Goal: Task Accomplishment & Management: Manage account settings

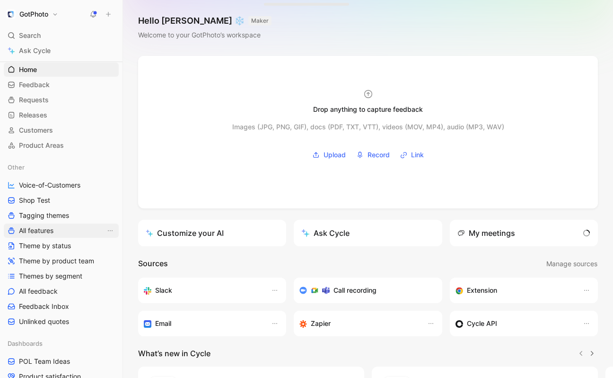
scroll to position [20, 0]
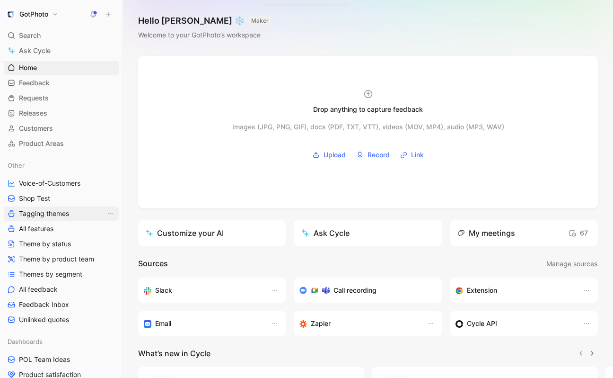
click at [42, 213] on span "Tagging themes" at bounding box center [44, 213] width 50 height 9
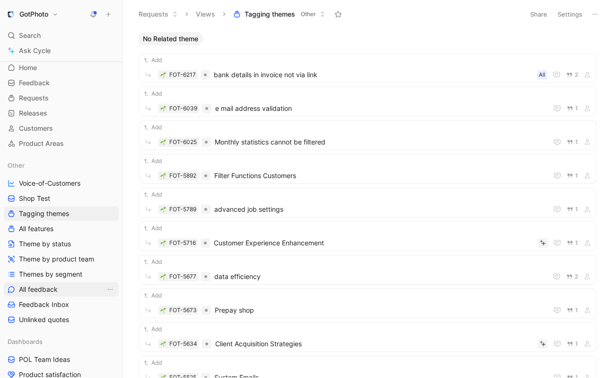
click at [38, 289] on span "All feedback" at bounding box center [38, 288] width 39 height 9
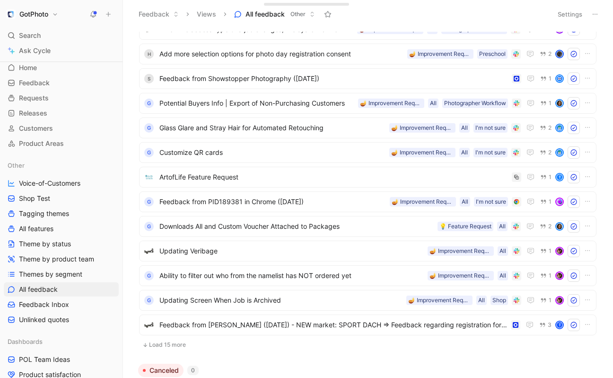
scroll to position [581, 0]
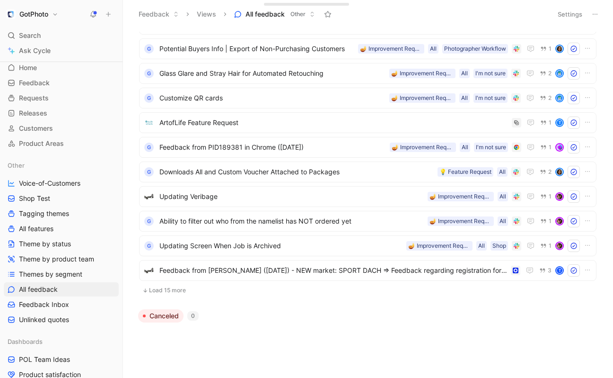
click at [39, 13] on h1 "GotPhoto" at bounding box center [33, 14] width 29 height 9
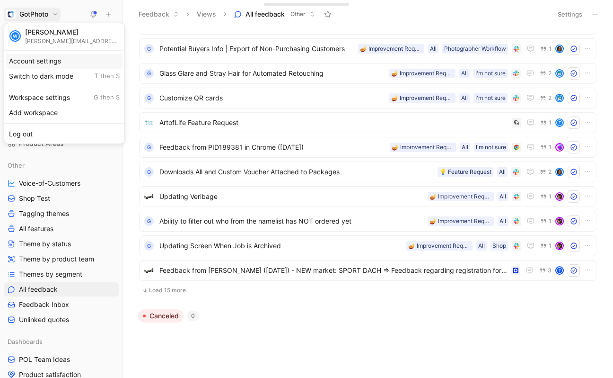
click at [37, 59] on div "Account settings" at bounding box center [64, 60] width 116 height 15
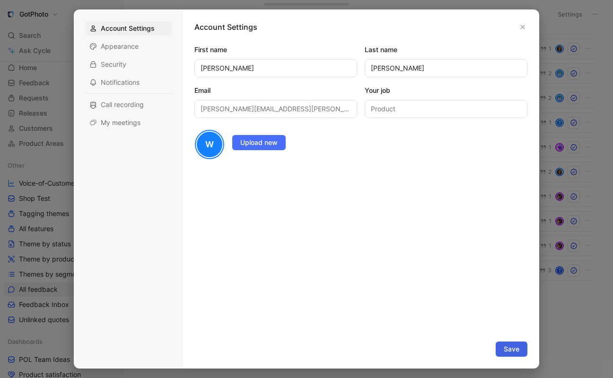
click at [510, 350] on span "Save" at bounding box center [512, 348] width 16 height 11
click at [38, 19] on div at bounding box center [306, 189] width 613 height 378
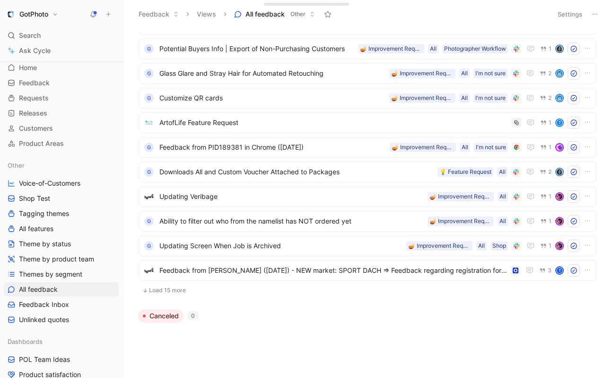
click at [50, 9] on button "GotPhoto" at bounding box center [32, 14] width 57 height 13
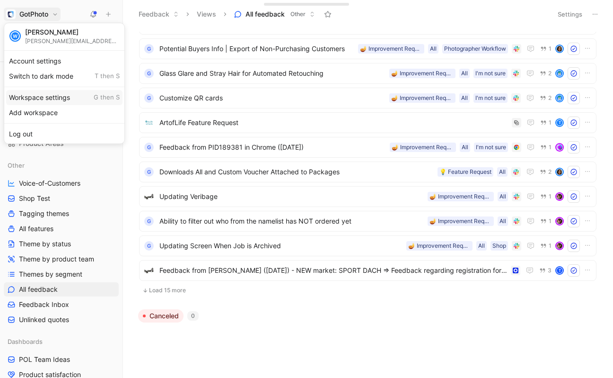
click at [41, 96] on div "Workspace settings G then S" at bounding box center [64, 97] width 116 height 15
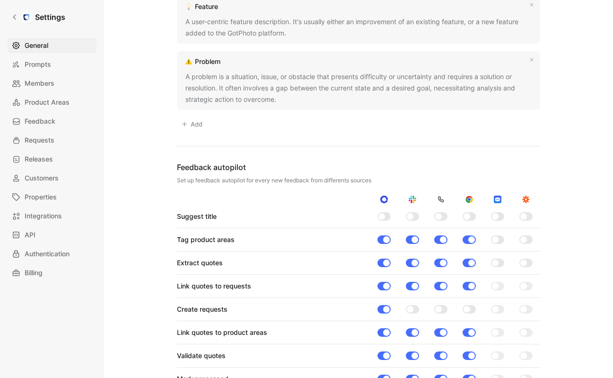
scroll to position [794, 0]
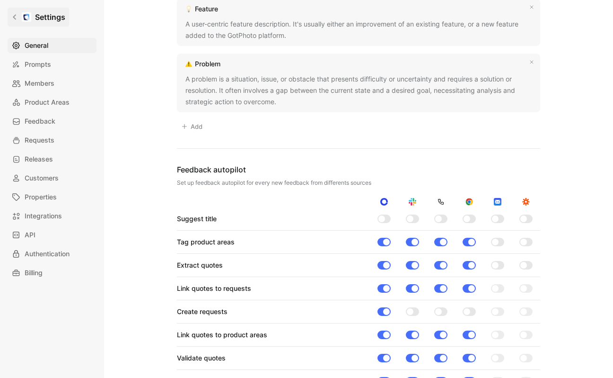
click at [18, 22] on link "Settings" at bounding box center [39, 17] width 62 height 19
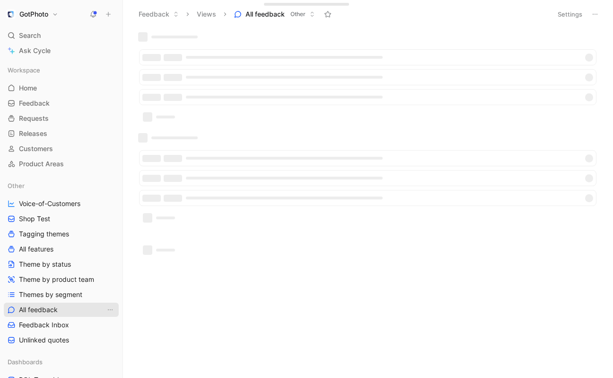
click at [46, 308] on span "All feedback" at bounding box center [38, 309] width 39 height 9
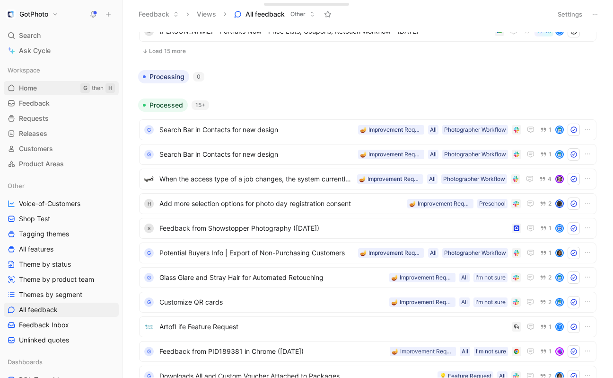
scroll to position [354, 0]
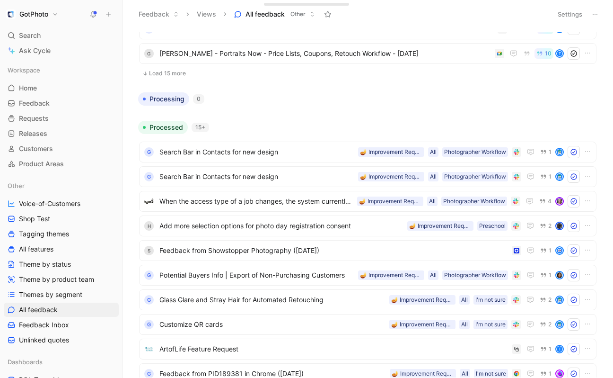
click at [165, 74] on button "Load 15 more" at bounding box center [368, 73] width 458 height 11
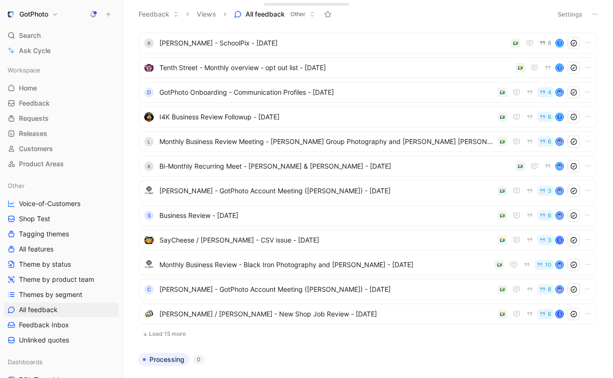
scroll to position [478, 0]
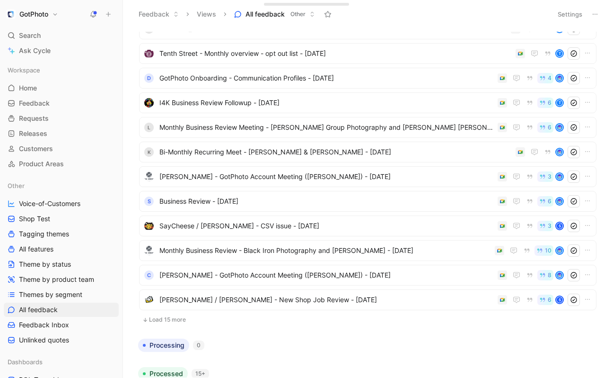
click at [159, 318] on button "Load 15 more" at bounding box center [368, 319] width 458 height 11
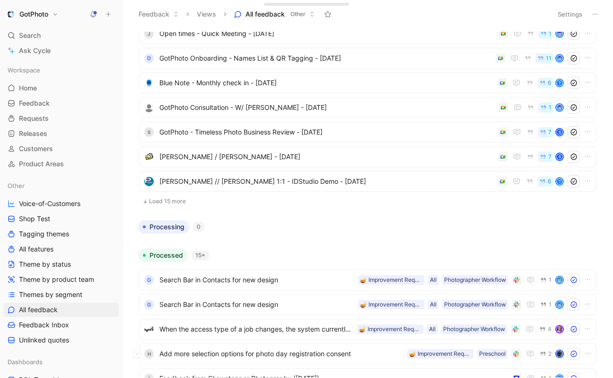
scroll to position [1008, 0]
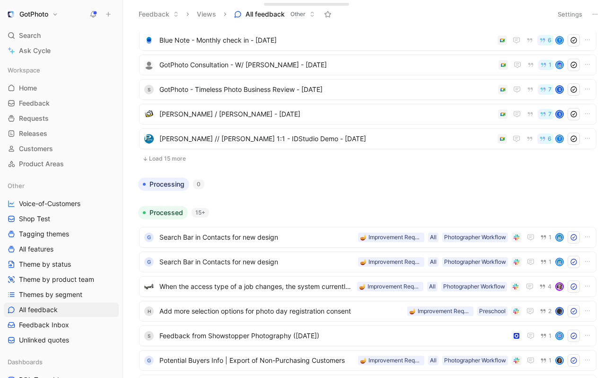
click at [176, 159] on button "Load 15 more" at bounding box center [368, 158] width 458 height 11
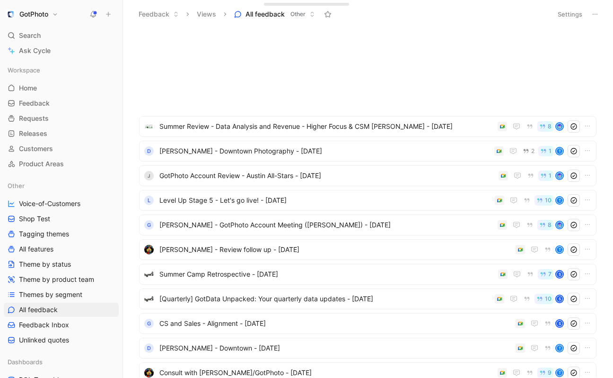
scroll to position [1494, 0]
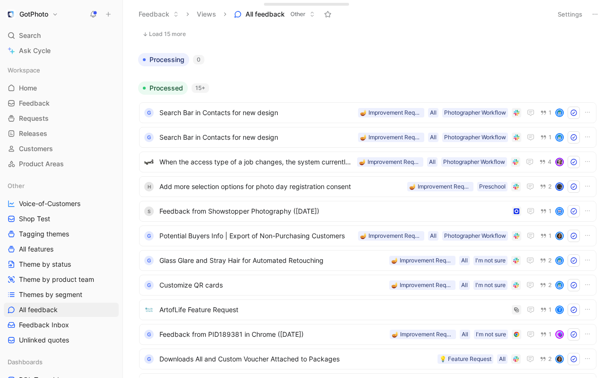
click at [50, 17] on button "GotPhoto" at bounding box center [32, 14] width 57 height 13
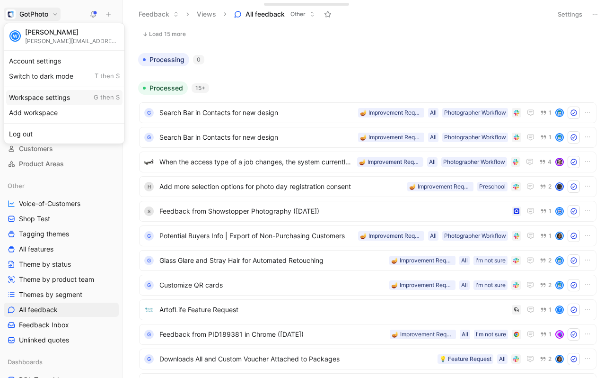
click at [39, 98] on div "Workspace settings G then S" at bounding box center [64, 97] width 116 height 15
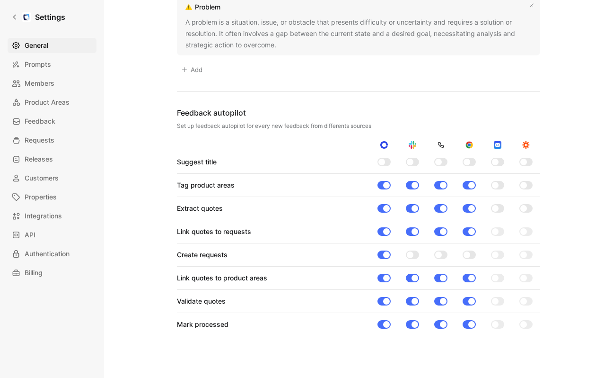
scroll to position [852, 0]
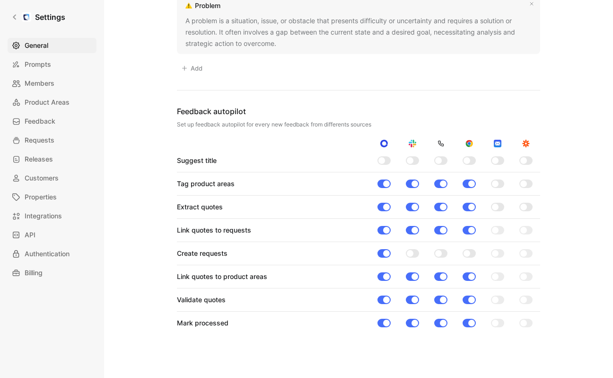
click at [416, 254] on div at bounding box center [412, 253] width 13 height 9
click at [0, 0] on input "checkbox" at bounding box center [0, 0] width 0 height 0
click at [446, 256] on div at bounding box center [440, 253] width 13 height 9
click at [0, 0] on input "checkbox" at bounding box center [0, 0] width 0 height 0
click at [474, 255] on div at bounding box center [469, 253] width 13 height 9
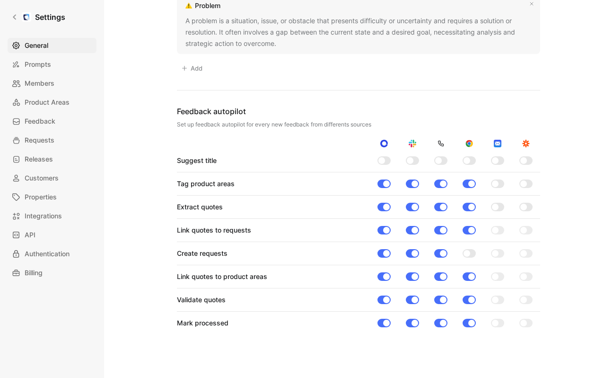
click at [0, 0] on input "checkbox" at bounding box center [0, 0] width 0 height 0
click at [390, 163] on div at bounding box center [384, 160] width 13 height 9
click at [0, 0] on input "checkbox" at bounding box center [0, 0] width 0 height 0
click at [416, 160] on div at bounding box center [412, 160] width 13 height 9
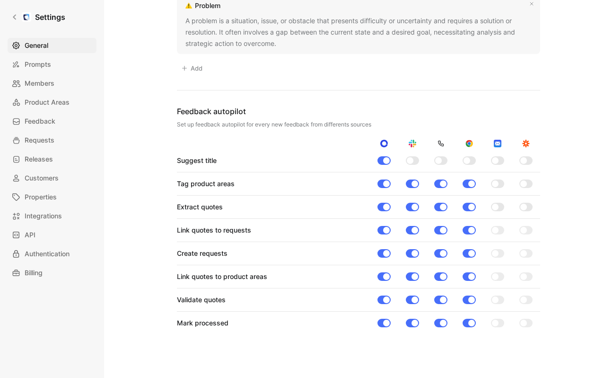
click at [0, 0] on input "checkbox" at bounding box center [0, 0] width 0 height 0
click at [445, 160] on div at bounding box center [440, 160] width 13 height 9
click at [0, 0] on input "checkbox" at bounding box center [0, 0] width 0 height 0
click at [473, 160] on div at bounding box center [469, 160] width 13 height 9
click at [0, 0] on input "checkbox" at bounding box center [0, 0] width 0 height 0
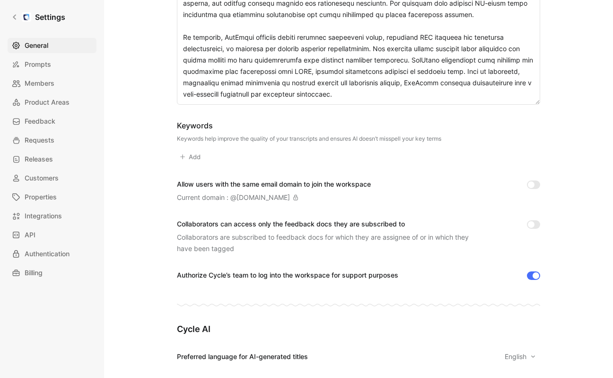
scroll to position [176, 0]
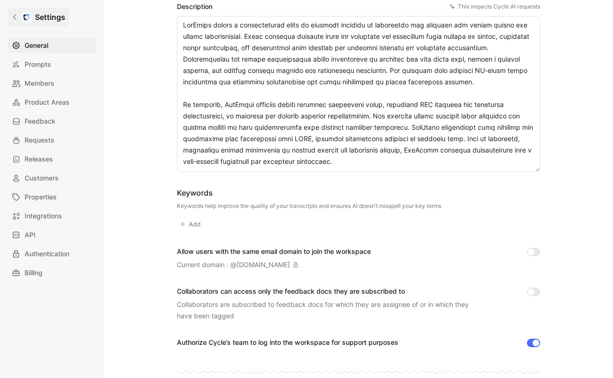
click at [15, 18] on icon at bounding box center [14, 17] width 3 height 5
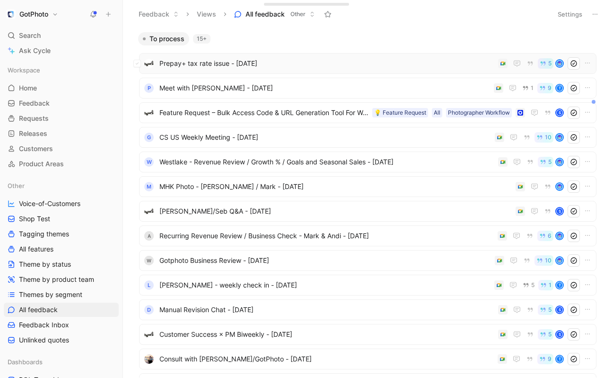
click at [207, 62] on span "Prepay+ tax rate issue - [DATE]" at bounding box center [326, 63] width 335 height 11
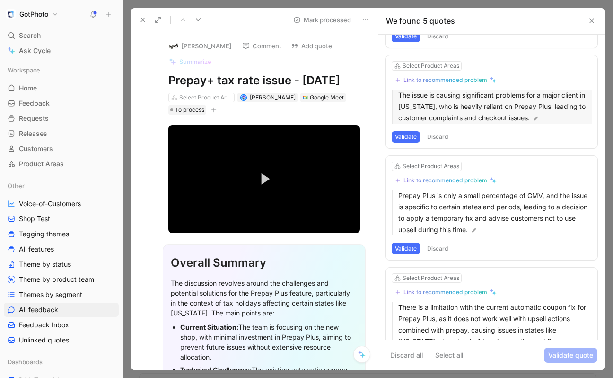
scroll to position [275, 0]
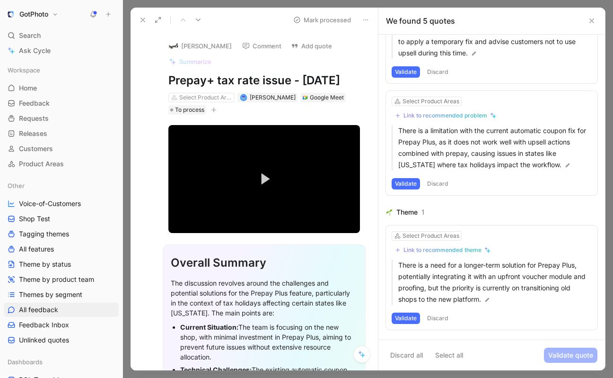
click at [142, 18] on icon at bounding box center [143, 20] width 8 height 8
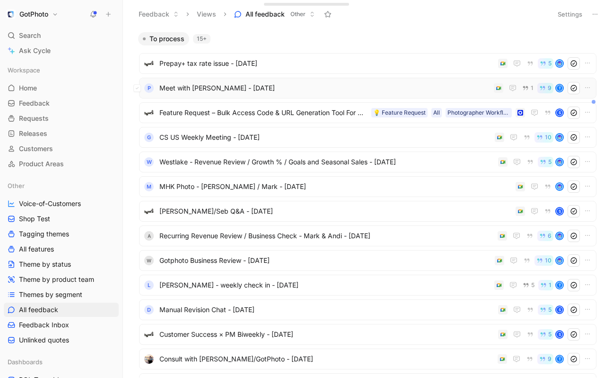
click at [195, 90] on span "Meet with [PERSON_NAME] - [DATE]" at bounding box center [324, 87] width 331 height 11
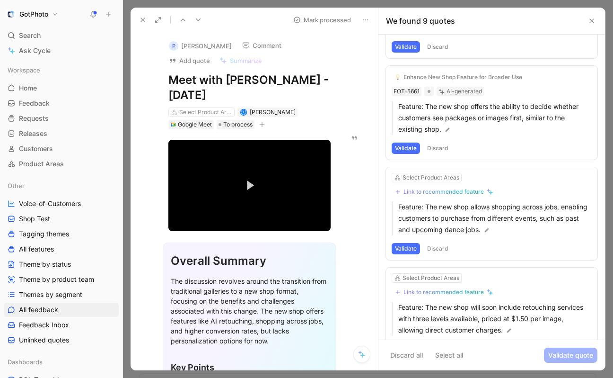
scroll to position [694, 0]
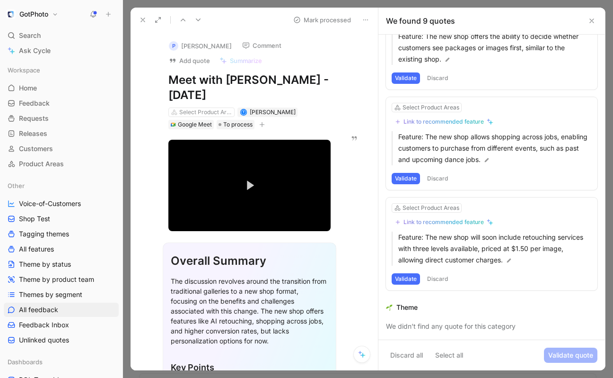
click at [144, 19] on icon at bounding box center [143, 20] width 8 height 8
click at [144, 19] on button "Feedback" at bounding box center [158, 14] width 49 height 14
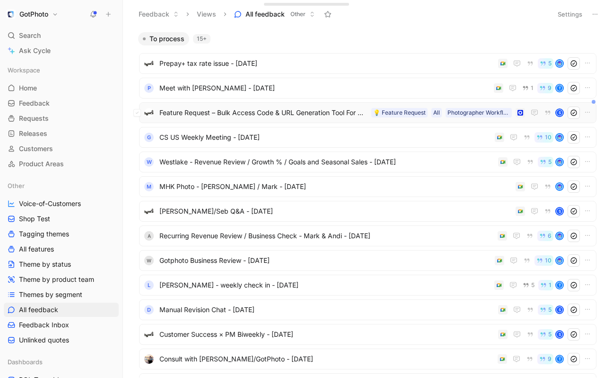
click at [204, 112] on span "Feature Request – Bulk Access Code & URL Generation Tool For Wonder Years Photo…" at bounding box center [263, 112] width 208 height 11
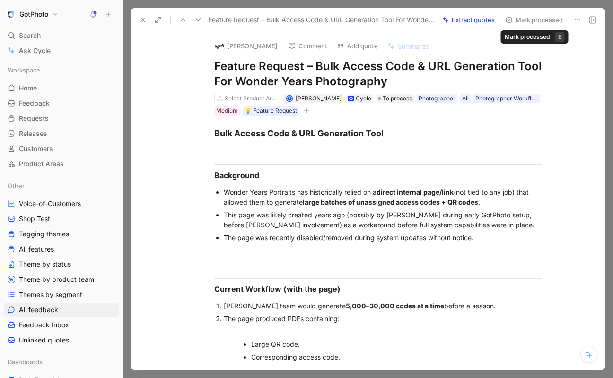
click at [540, 22] on button "Mark processed" at bounding box center [534, 19] width 66 height 13
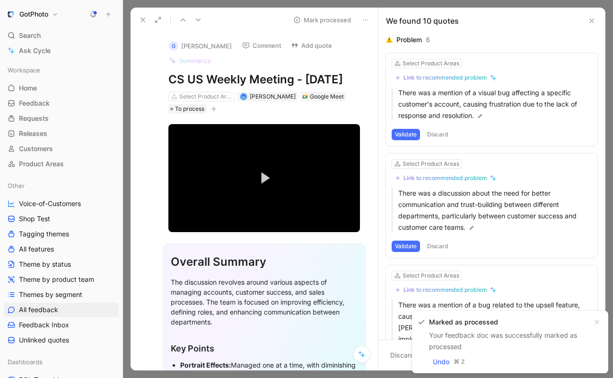
click at [141, 19] on icon at bounding box center [143, 20] width 8 height 8
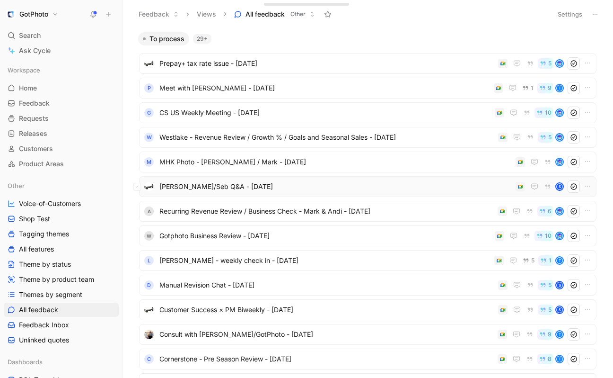
click at [184, 186] on span "[PERSON_NAME]/Seb Q&A - [DATE]" at bounding box center [335, 186] width 353 height 11
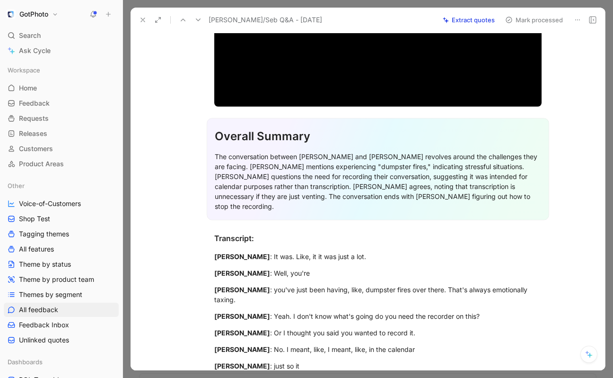
scroll to position [177, 0]
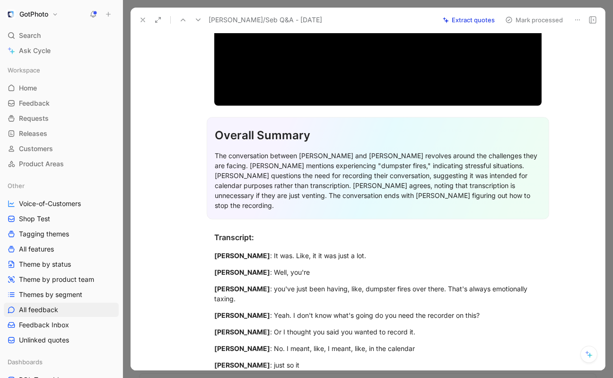
click at [143, 23] on icon at bounding box center [143, 20] width 8 height 8
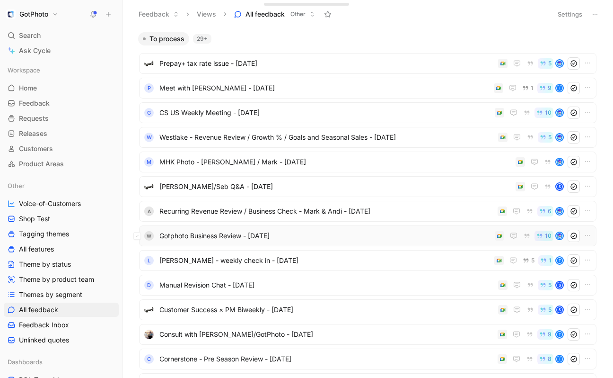
click at [200, 232] on span "Gotphoto Business Review - [DATE]" at bounding box center [325, 235] width 332 height 11
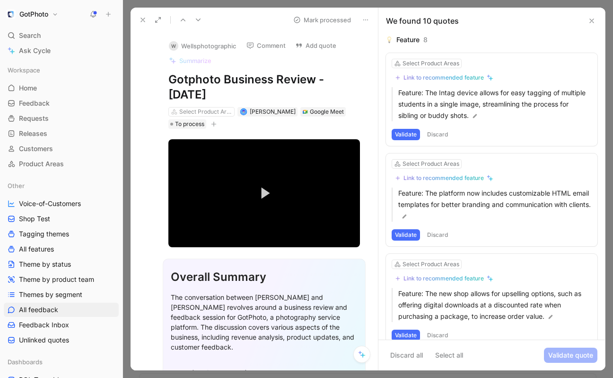
click at [443, 131] on button "Discard" at bounding box center [438, 134] width 28 height 11
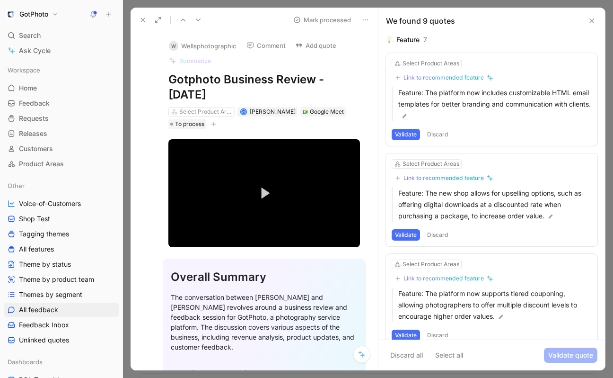
click at [438, 130] on button "Discard" at bounding box center [438, 134] width 28 height 11
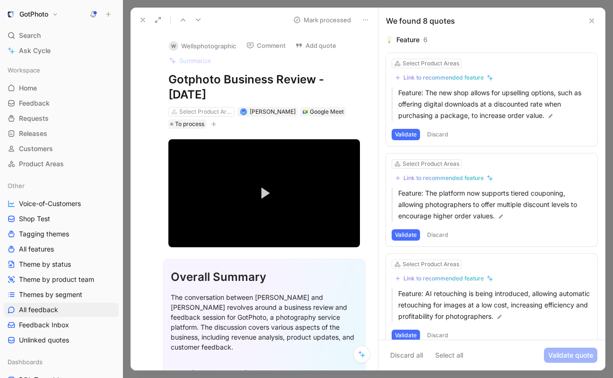
click at [438, 132] on button "Discard" at bounding box center [438, 134] width 28 height 11
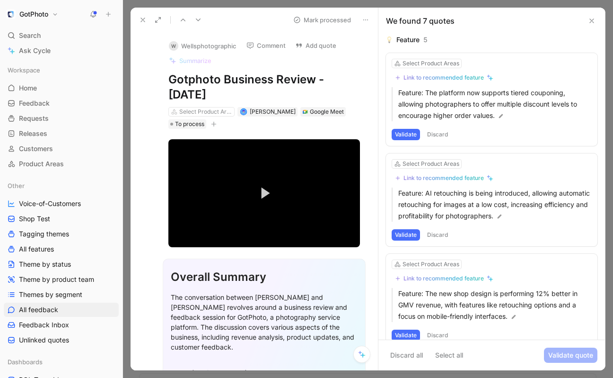
click at [438, 133] on button "Discard" at bounding box center [438, 134] width 28 height 11
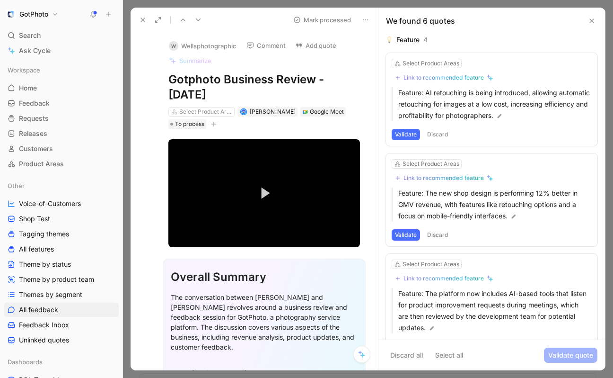
click at [436, 133] on button "Discard" at bounding box center [438, 134] width 28 height 11
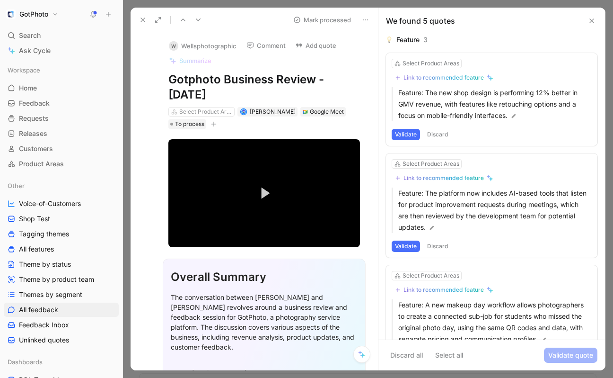
click at [436, 133] on button "Discard" at bounding box center [438, 134] width 28 height 11
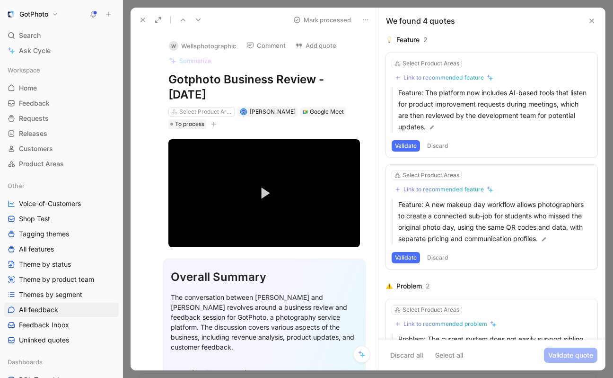
click at [435, 142] on button "Discard" at bounding box center [438, 145] width 28 height 11
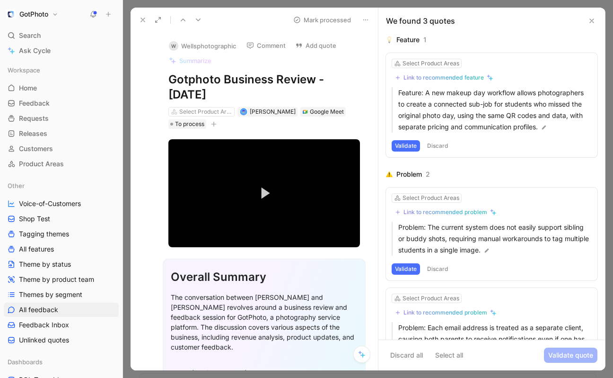
click at [435, 142] on button "Discard" at bounding box center [438, 145] width 28 height 11
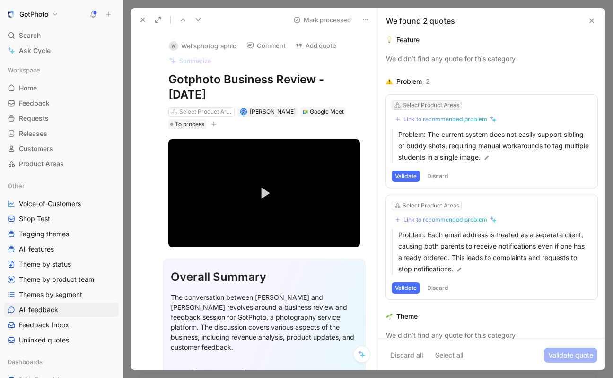
click at [428, 104] on div "Select Product Areas" at bounding box center [431, 104] width 57 height 9
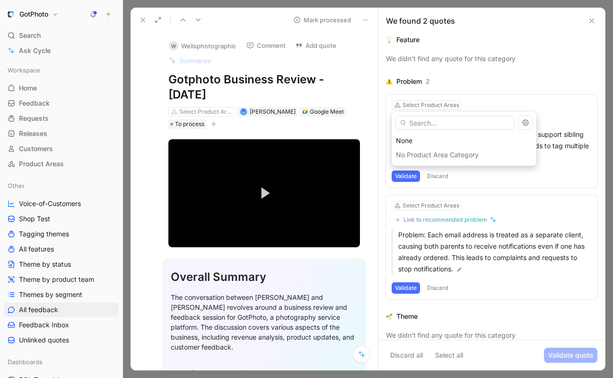
click at [449, 155] on div "No Product Area Category" at bounding box center [464, 155] width 145 height 14
click at [436, 159] on div "No Product Area Category" at bounding box center [464, 155] width 145 height 14
click at [419, 123] on input "text" at bounding box center [455, 122] width 119 height 14
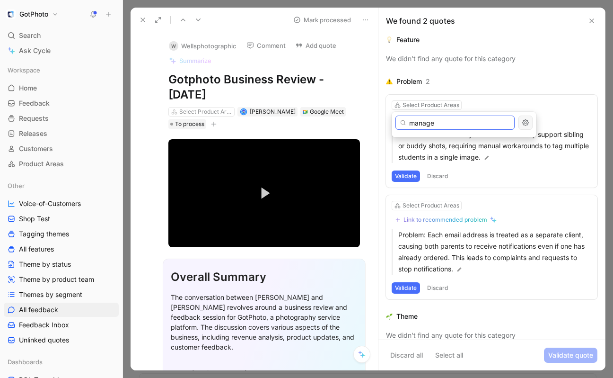
type input "manage"
click at [522, 124] on icon "button" at bounding box center [525, 122] width 7 height 7
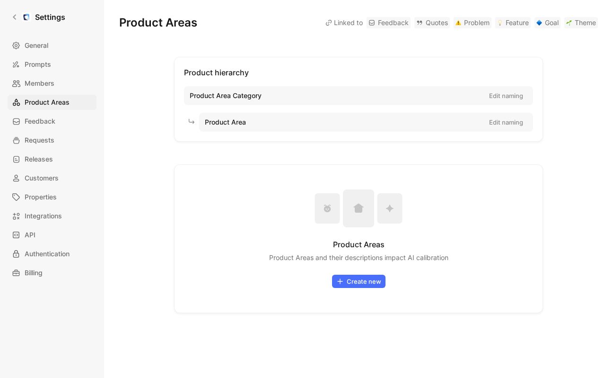
click at [352, 128] on div "Product Area Edit naming" at bounding box center [366, 122] width 334 height 19
click at [144, 110] on div "Product hierarchy Product Area Category Edit naming Product Area Edit naming Pr…" at bounding box center [358, 185] width 479 height 256
click at [60, 101] on span "Product Areas" at bounding box center [47, 102] width 45 height 11
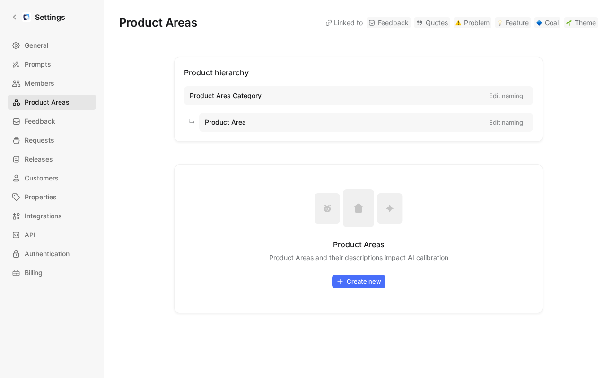
click at [60, 101] on span "Product Areas" at bounding box center [47, 102] width 45 height 11
click at [52, 86] on span "Members" at bounding box center [40, 83] width 30 height 11
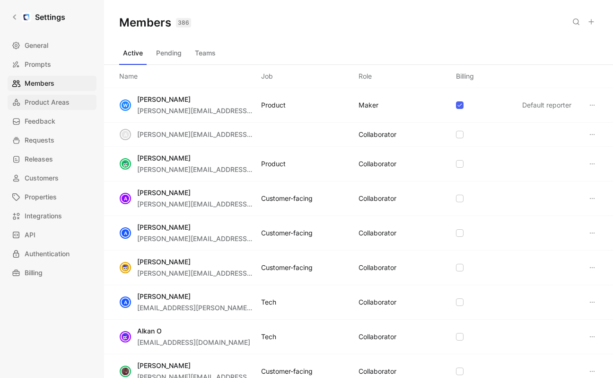
click at [52, 103] on span "Product Areas" at bounding box center [47, 102] width 45 height 11
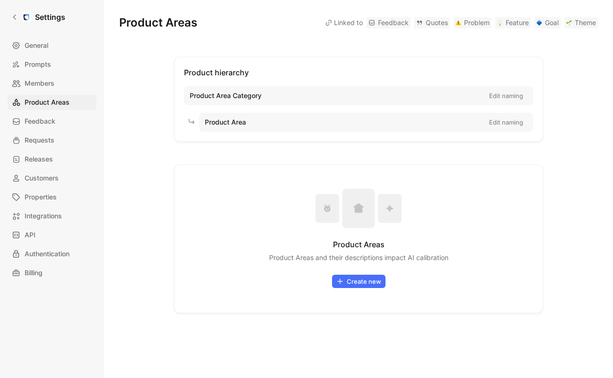
click at [218, 94] on span "Product Area Category" at bounding box center [226, 95] width 72 height 11
click at [497, 94] on button "Edit naming" at bounding box center [506, 95] width 43 height 13
click at [281, 99] on input "Product Area Category" at bounding box center [332, 96] width 293 height 18
click at [177, 104] on div "Product hierarchy Product Area Category Cancel Save Product Area Edit naming" at bounding box center [358, 99] width 369 height 85
click at [365, 279] on button "Create new" at bounding box center [358, 281] width 53 height 13
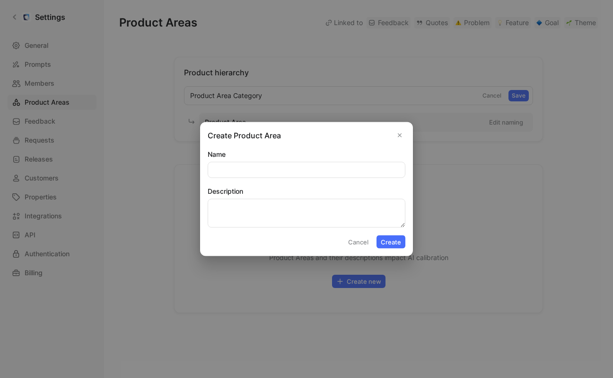
click at [400, 134] on use "Close" at bounding box center [399, 134] width 3 height 3
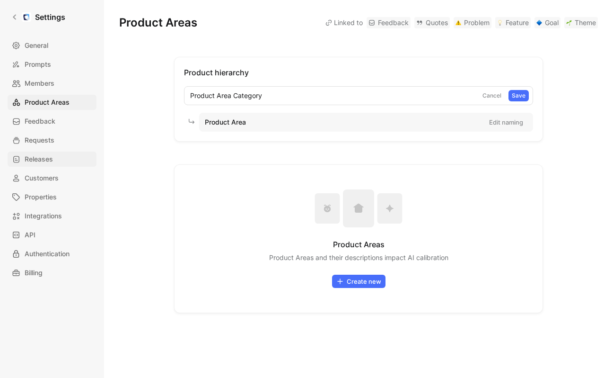
click at [36, 160] on span "Releases" at bounding box center [39, 158] width 28 height 11
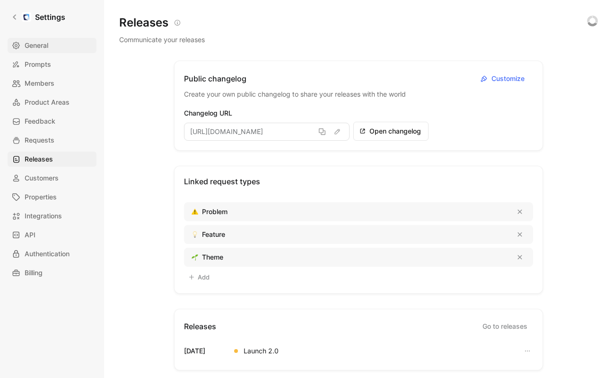
click at [47, 44] on span "General" at bounding box center [37, 45] width 24 height 11
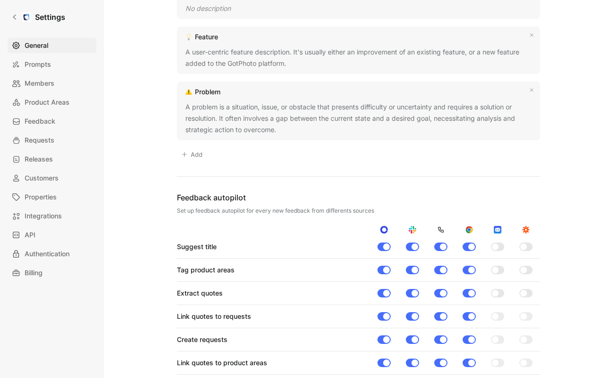
scroll to position [803, 0]
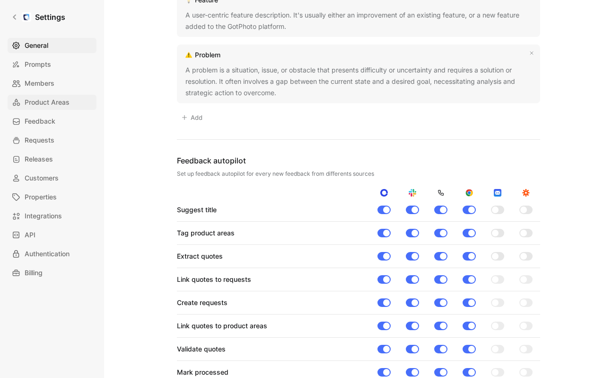
click at [53, 105] on span "Product Areas" at bounding box center [47, 102] width 45 height 11
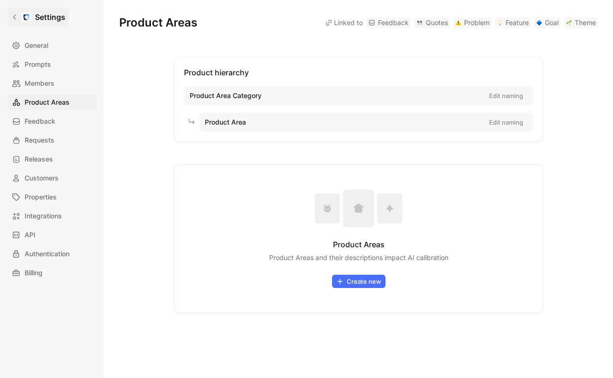
click at [13, 14] on icon at bounding box center [14, 17] width 7 height 7
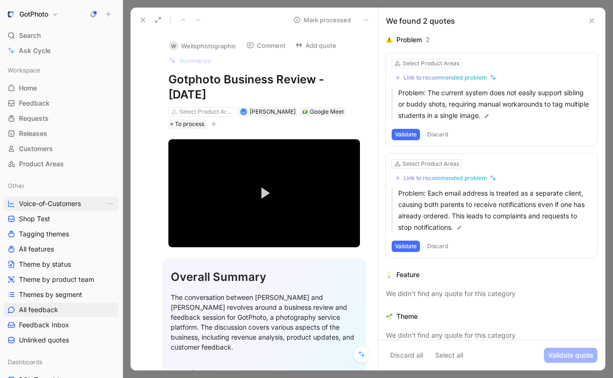
click at [63, 204] on span "Voice-of-Customers" at bounding box center [50, 203] width 62 height 9
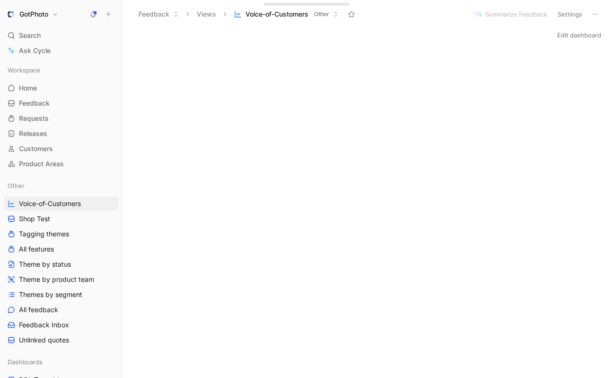
click at [54, 16] on button "GotPhoto" at bounding box center [32, 14] width 57 height 13
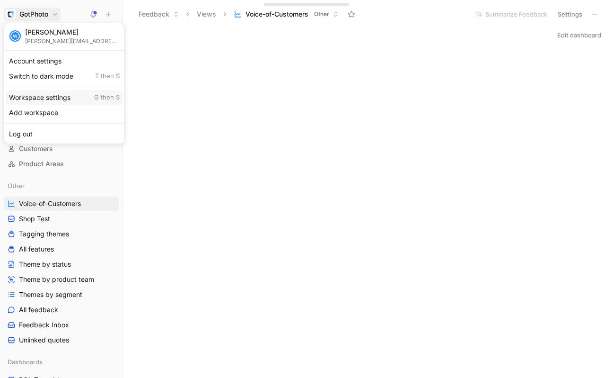
click at [43, 96] on div "Workspace settings G then S" at bounding box center [64, 97] width 116 height 15
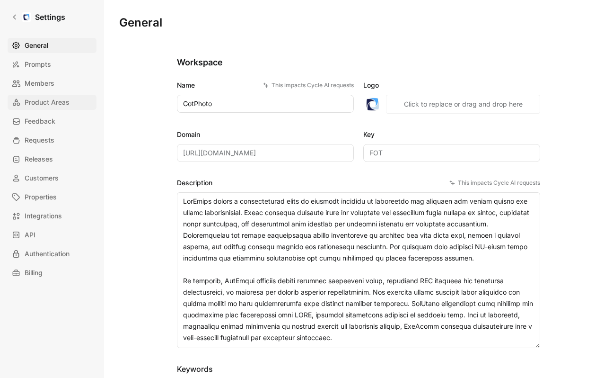
click at [35, 103] on span "Product Areas" at bounding box center [47, 102] width 45 height 11
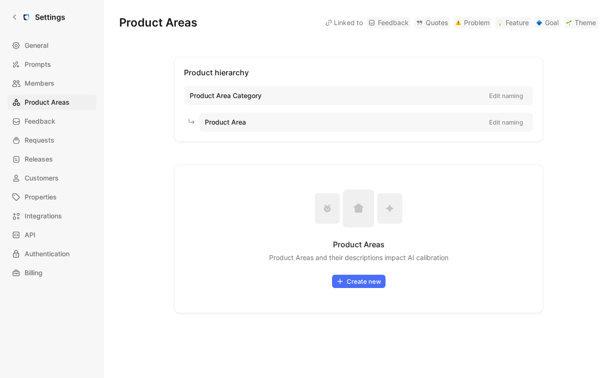
click at [348, 281] on button "Create new" at bounding box center [358, 281] width 53 height 13
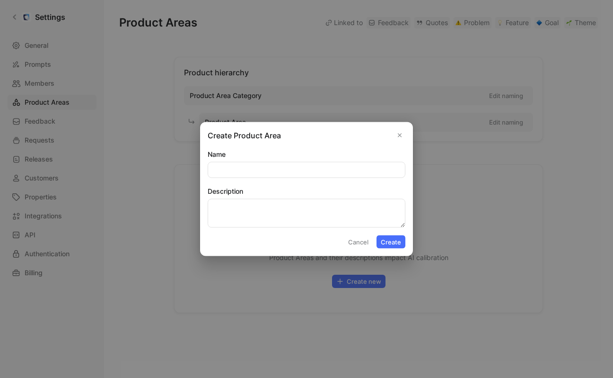
click at [354, 239] on button "Cancel" at bounding box center [358, 241] width 29 height 13
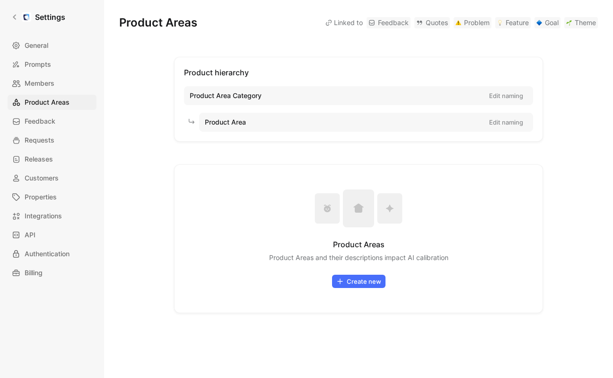
click at [347, 278] on button "Create new" at bounding box center [358, 281] width 53 height 13
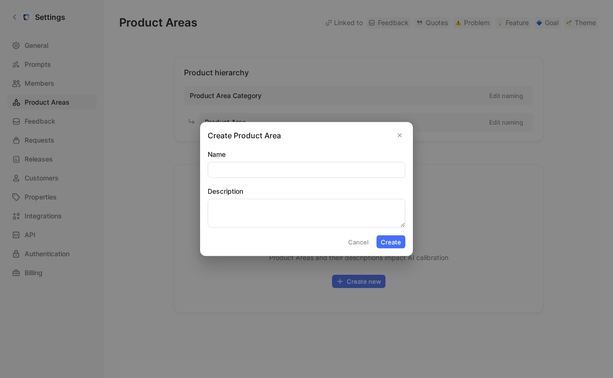
click at [399, 132] on icon "Close" at bounding box center [400, 135] width 7 height 7
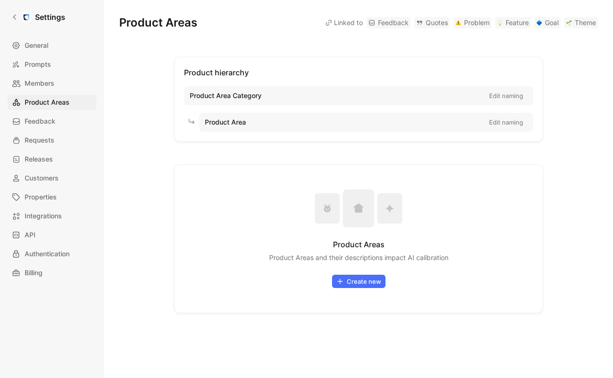
click at [255, 97] on span "Product Area Category" at bounding box center [226, 95] width 72 height 11
click at [273, 94] on div "Product Area Category Edit naming" at bounding box center [358, 95] width 349 height 19
click at [49, 195] on span "Properties" at bounding box center [41, 196] width 32 height 11
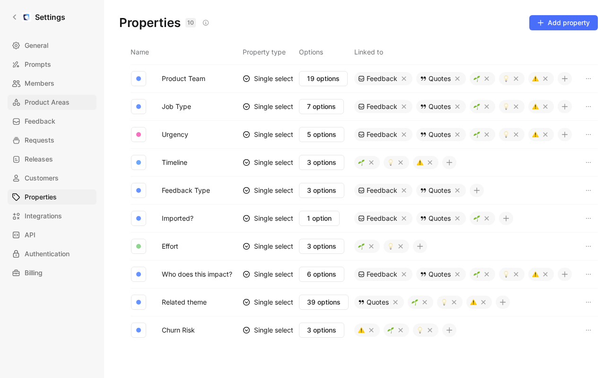
click at [57, 95] on link "Product Areas" at bounding box center [52, 102] width 89 height 15
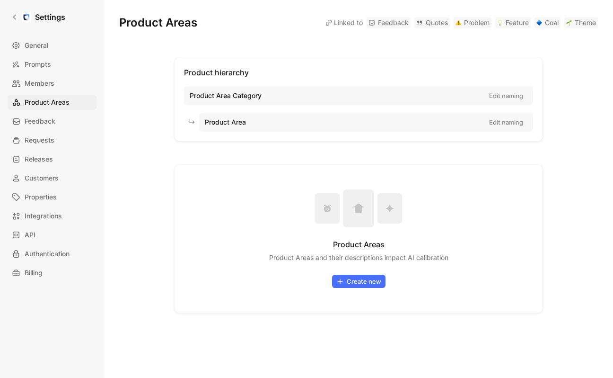
click at [357, 282] on button "Create new" at bounding box center [358, 281] width 53 height 13
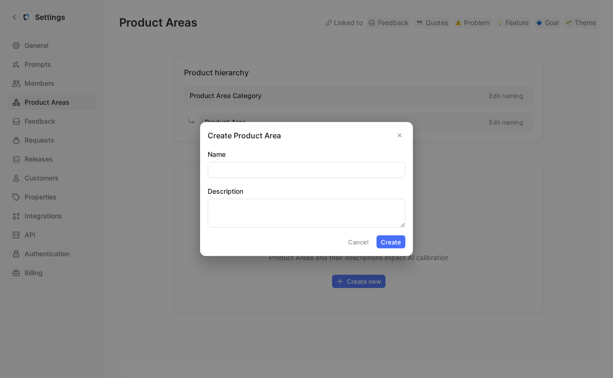
click at [359, 243] on button "Cancel" at bounding box center [358, 241] width 29 height 13
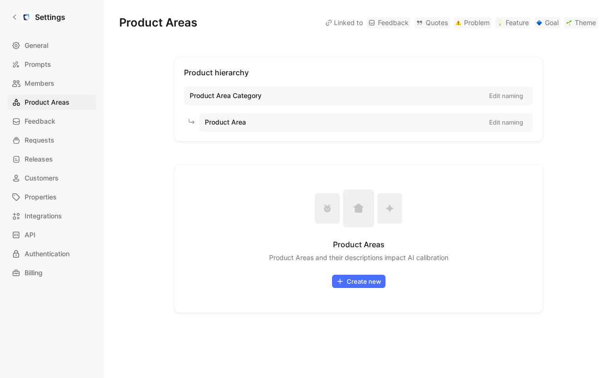
click at [362, 282] on button "Create new" at bounding box center [358, 281] width 53 height 13
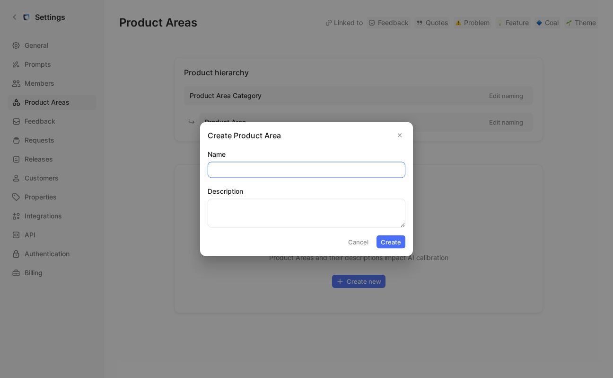
paste input "Jobs"
type input "Jobs"
click at [236, 205] on textarea "Description" at bounding box center [307, 213] width 198 height 29
paste textarea "Create & manage jobs, settings, bulk manager, make-up days"
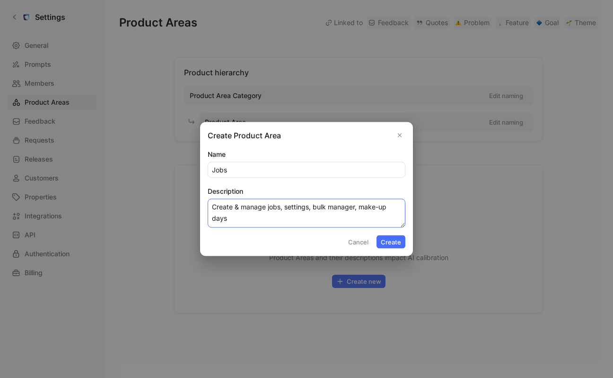
type textarea "Create & manage jobs, settings, bulk manager, make-up days"
click at [387, 242] on button "Create" at bounding box center [391, 241] width 29 height 13
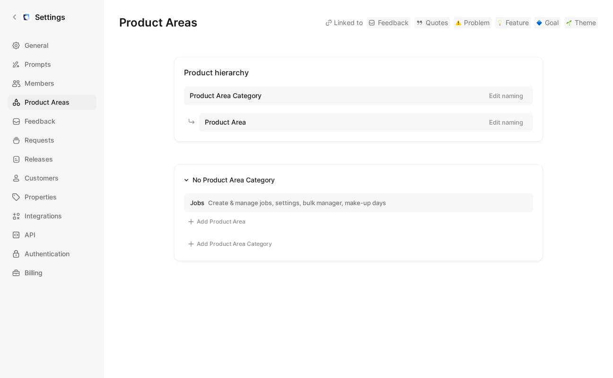
click at [214, 118] on span "Product Area" at bounding box center [225, 121] width 41 height 11
click at [458, 58] on div "Product hierarchy Product Area Category Edit naming Product Area Edit naming" at bounding box center [358, 99] width 369 height 85
click at [192, 244] on icon "button" at bounding box center [191, 244] width 8 height 8
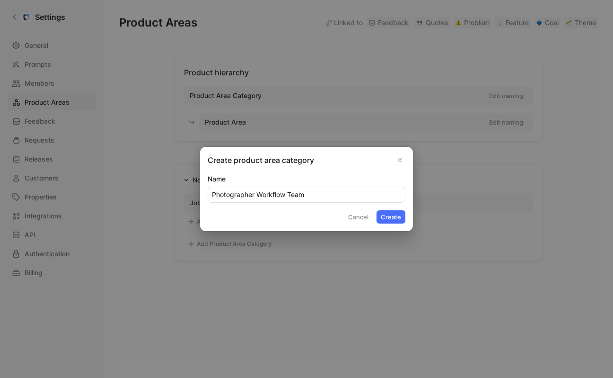
type input "Photographer Workflow Team"
click at [389, 217] on button "Create" at bounding box center [391, 216] width 29 height 13
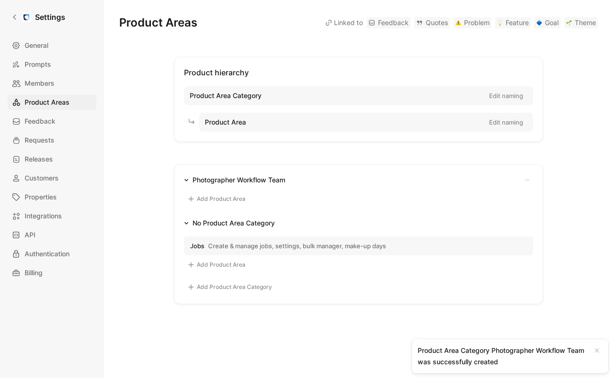
drag, startPoint x: 242, startPoint y: 177, endPoint x: 240, endPoint y: 133, distance: 43.1
click at [240, 133] on div "Product hierarchy Product Area Category Edit naming Product Area Edit naming Ph…" at bounding box center [358, 180] width 479 height 247
click at [205, 184] on div "Photographer Workflow Team" at bounding box center [239, 179] width 93 height 11
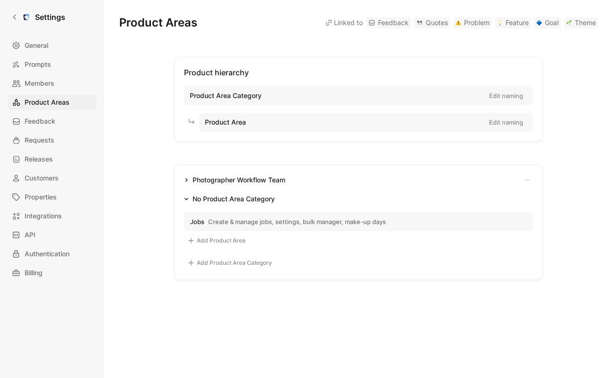
click at [186, 176] on button "Photographer Workflow Team" at bounding box center [234, 179] width 109 height 11
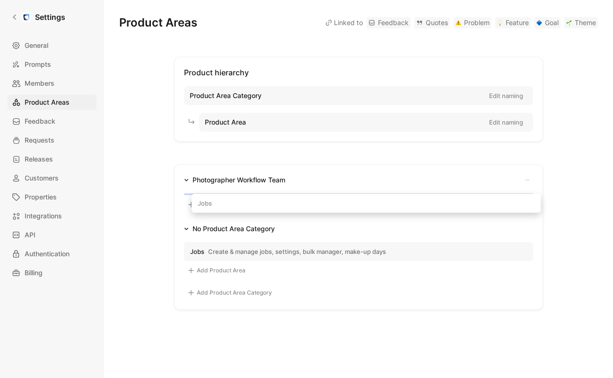
drag, startPoint x: 201, startPoint y: 245, endPoint x: 209, endPoint y: 203, distance: 43.3
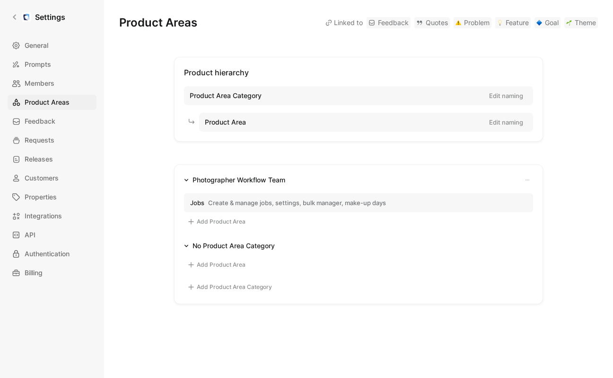
click at [216, 220] on button "Add Product Area" at bounding box center [216, 221] width 65 height 11
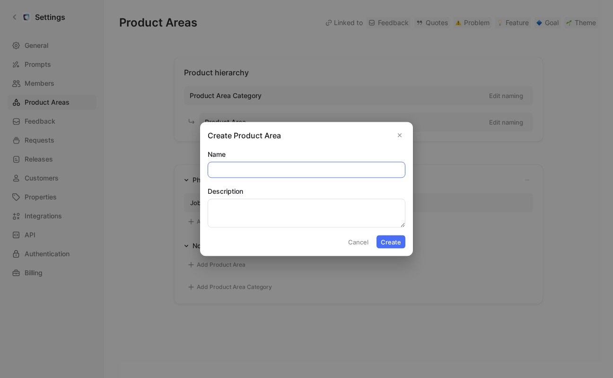
paste input "QR Cards / Access Codes"
type input "QR Cards / Access Codes"
click at [255, 208] on textarea "Description" at bounding box center [307, 213] width 198 height 29
paste textarea "Tools for linking subjects to photos"
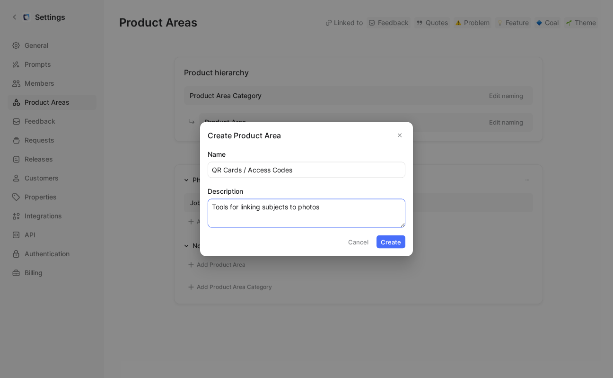
click at [291, 207] on textarea "Tools for linking subjects to photos" at bounding box center [307, 213] width 198 height 29
type textarea "Tools for linking subject data to photos"
click at [385, 239] on button "Create" at bounding box center [391, 241] width 29 height 13
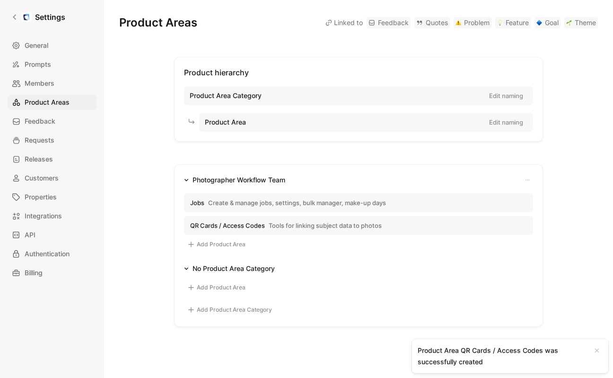
click at [213, 243] on button "Add Product Area" at bounding box center [216, 244] width 65 height 11
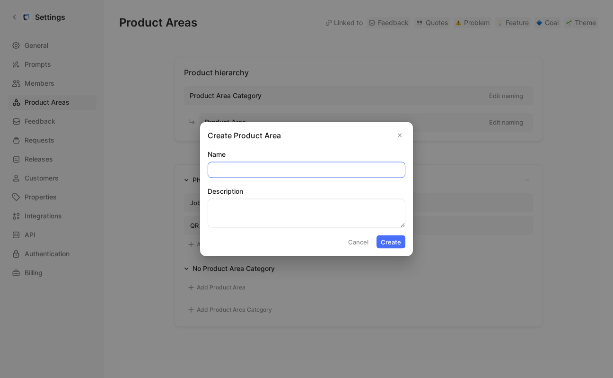
paste input "Registration for Picture Day"
type input "Registration for Picture Day"
click at [230, 206] on textarea "Description" at bounding box center [307, 213] width 198 height 29
paste textarea "Parent/student registration"
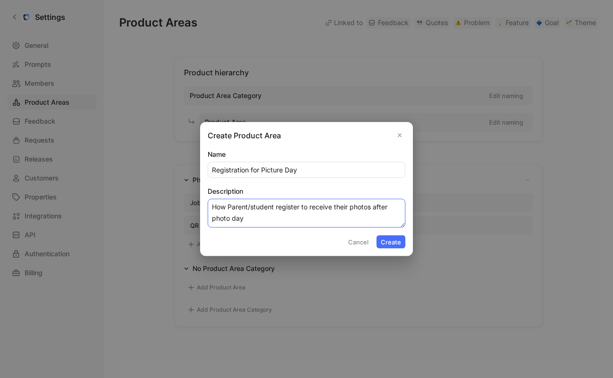
click at [285, 215] on textarea "How Parent/student register to receive their photos after photo day" at bounding box center [307, 213] width 198 height 29
click at [251, 207] on textarea "How Parent/student register to receive their photos after photo day" at bounding box center [307, 213] width 198 height 29
click at [291, 207] on textarea "How Parents and student register to receive their photos after photo day" at bounding box center [307, 213] width 198 height 29
type textarea "How Parents and students register to receive their photos after photo day"
click at [389, 241] on button "Create" at bounding box center [391, 241] width 29 height 13
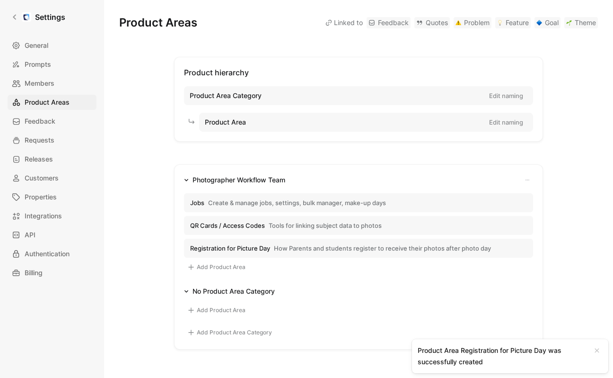
click at [204, 266] on button "Add Product Area" at bounding box center [216, 266] width 65 height 11
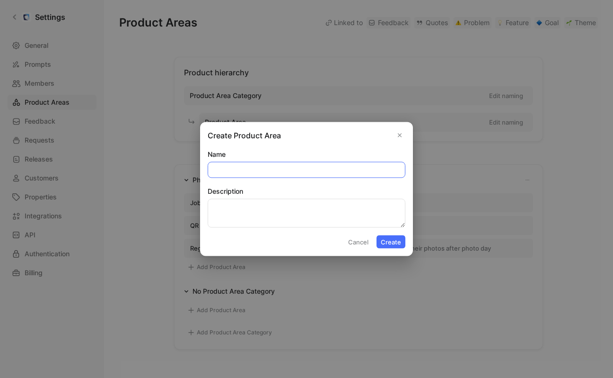
paste input "Photo Management & Metadata"
type input "Photo Management & Metadata"
click at [242, 216] on textarea "Description" at bounding box center [307, 213] width 198 height 29
paste textarea "Uploads, galleries, contact sheets, subject lists"
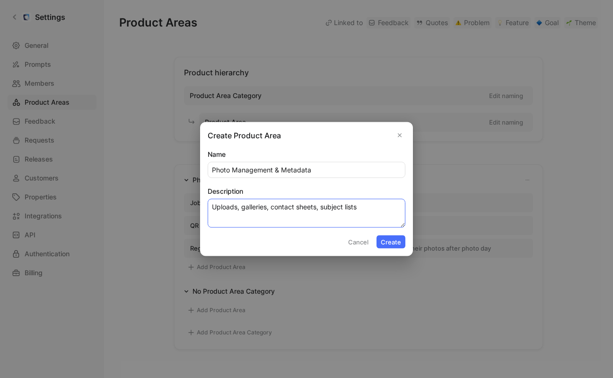
click at [238, 207] on textarea "Uploads, galleries, contact sheets, subject lists" at bounding box center [307, 213] width 198 height 29
type textarea "Uploads, galleries, contact sheets, subject lists"
click at [399, 245] on button "Create" at bounding box center [391, 241] width 29 height 13
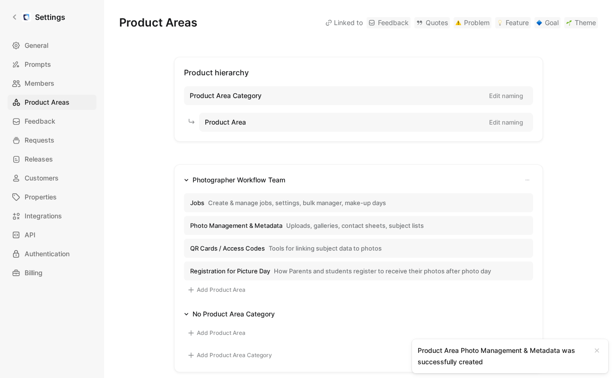
click at [198, 286] on button "Add Product Area" at bounding box center [216, 289] width 65 height 11
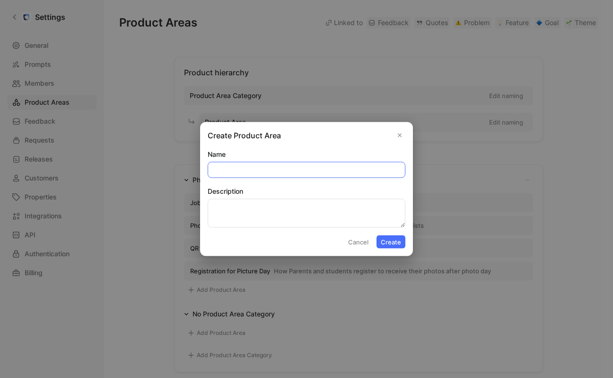
paste input "Order Entry & Prepay"
type input "Order Entry & Prepay"
click at [235, 207] on textarea "Description" at bounding box center [307, 213] width 198 height 29
paste textarea "Orders before galleries are live"
click at [232, 207] on textarea "Orders before galleries are live" at bounding box center [307, 213] width 198 height 29
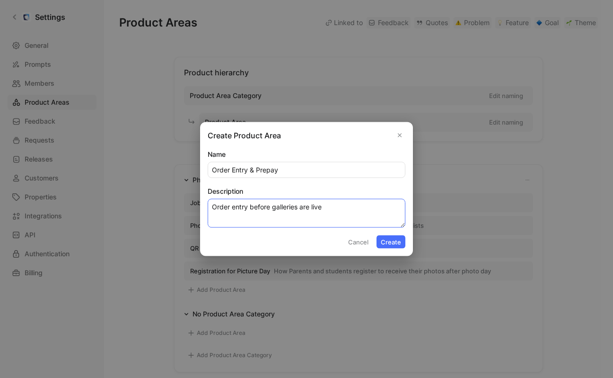
click at [274, 209] on textarea "Order entry before galleries are live" at bounding box center [307, 213] width 198 height 29
type textarea "Order entry before or after galleries are live"
click at [384, 240] on button "Create" at bounding box center [391, 241] width 29 height 13
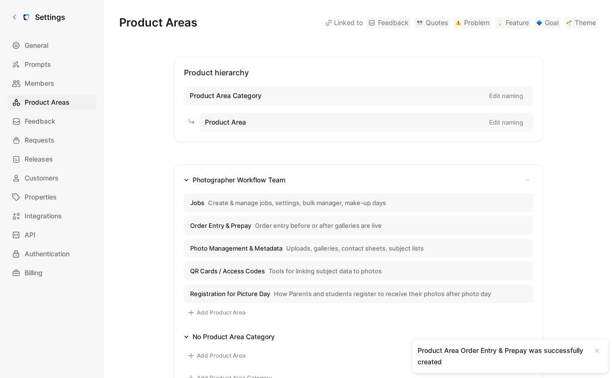
click at [227, 312] on button "Add Product Area" at bounding box center [216, 312] width 65 height 11
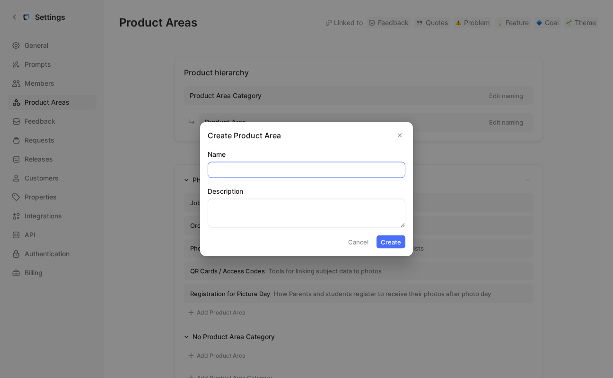
paste input "School Portal / Clients"
click at [259, 171] on input "School Portal / Clients" at bounding box center [306, 169] width 197 height 15
click at [284, 172] on input "School Portal Clients" at bounding box center [306, 169] width 197 height 15
type input "School Portal Clients Access"
click at [259, 217] on textarea "Description" at bounding box center [307, 213] width 198 height 29
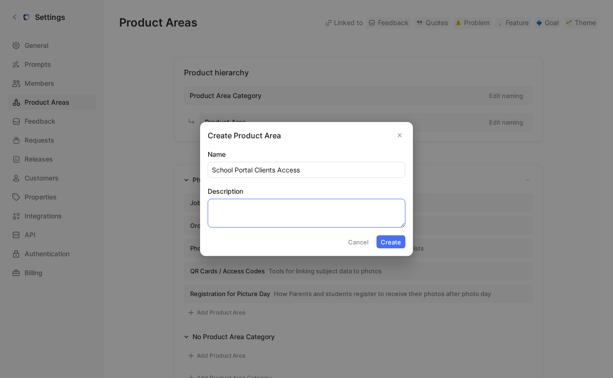
click at [259, 217] on textarea "Description" at bounding box center [307, 213] width 198 height 29
paste textarea "School access and client accounts"
type textarea "School access and client accounts"
click at [379, 239] on button "Create" at bounding box center [391, 241] width 29 height 13
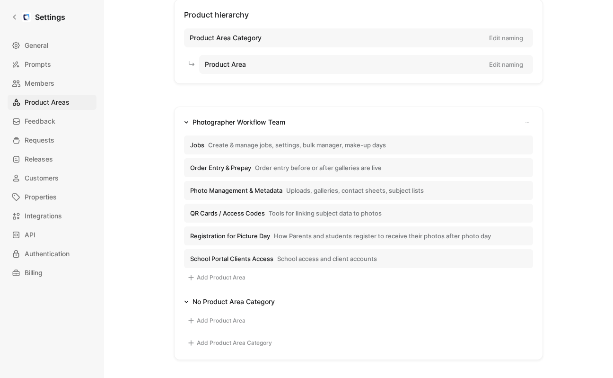
scroll to position [70, 0]
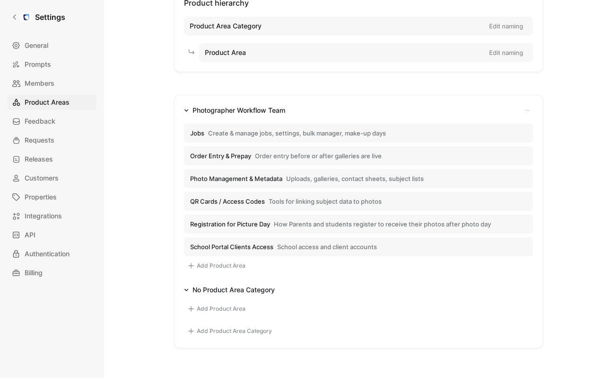
click at [227, 332] on button "Add Product Area Category" at bounding box center [229, 330] width 91 height 11
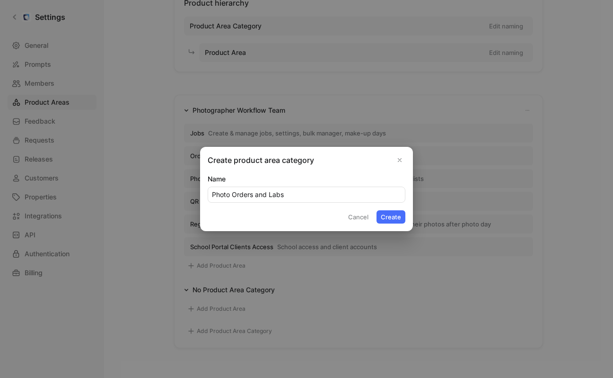
click at [242, 194] on input "Photo Orders and Labs" at bounding box center [306, 194] width 197 height 15
click at [301, 196] on input "Photo Orders and Labs" at bounding box center [306, 194] width 197 height 15
type input "Photo Orders and Labs (POL)"
click at [394, 219] on button "Create" at bounding box center [391, 216] width 29 height 13
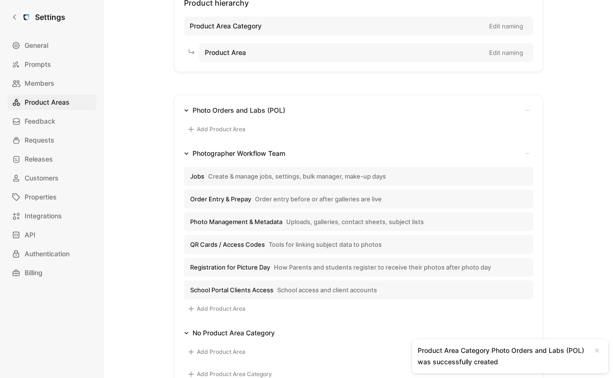
click at [198, 129] on button "Add Product Area" at bounding box center [216, 129] width 65 height 11
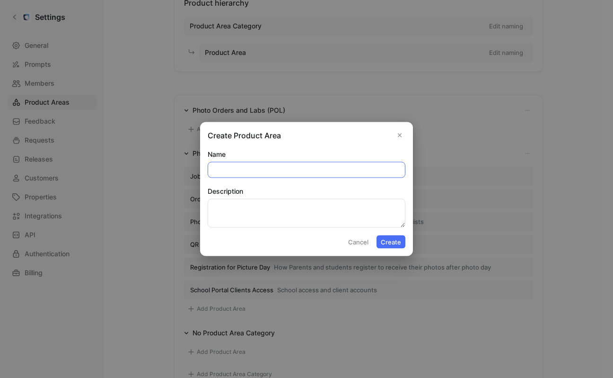
paste input "Photo Upload"
type input "Photo Upload"
click at [248, 216] on textarea "Description" at bounding box center [307, 213] width 198 height 29
paste textarea "Web, API, EasyUpload, SFTP, Lightroom"
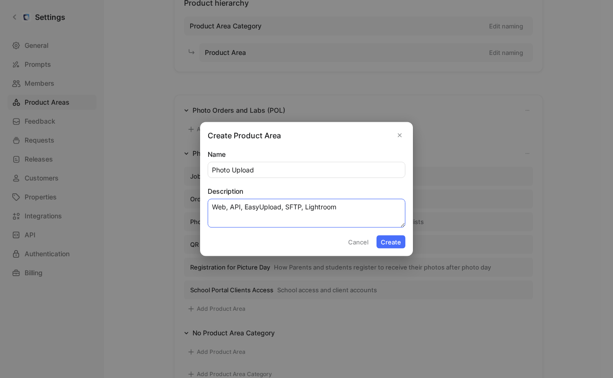
type textarea "Web, API, EasyUpload, SFTP, Lightroom"
click at [393, 242] on button "Create" at bounding box center [391, 241] width 29 height 13
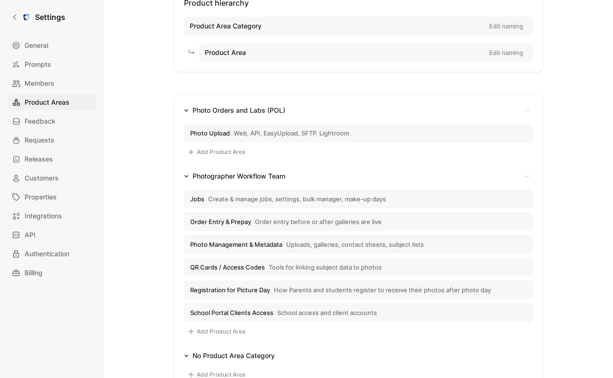
click at [204, 152] on button "Add Product Area" at bounding box center [216, 151] width 65 height 11
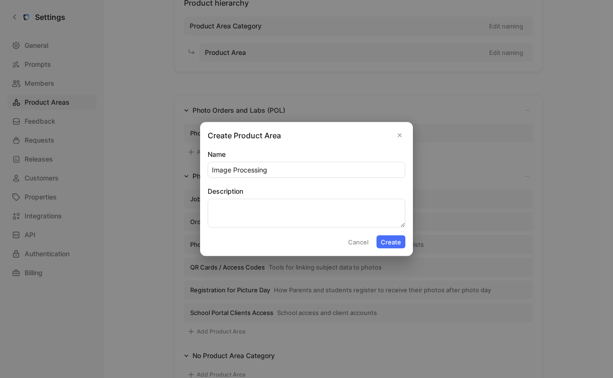
type input "Image Processing"
click at [244, 212] on textarea "Description" at bounding box center [307, 213] width 198 height 29
paste textarea "Thumbnails, order images, photo generation"
type textarea "Thumbnails, order images, photo generation"
click at [395, 240] on button "Create" at bounding box center [391, 241] width 29 height 13
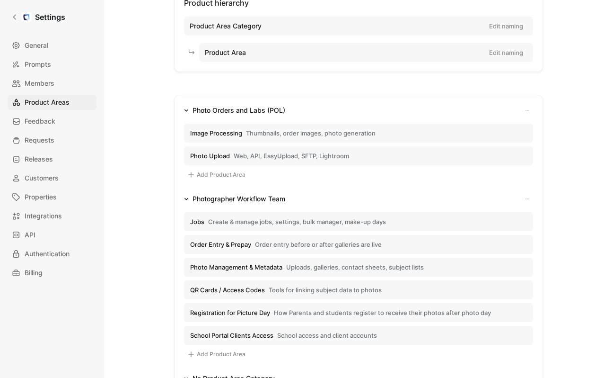
click at [209, 173] on button "Add Product Area" at bounding box center [216, 174] width 65 height 11
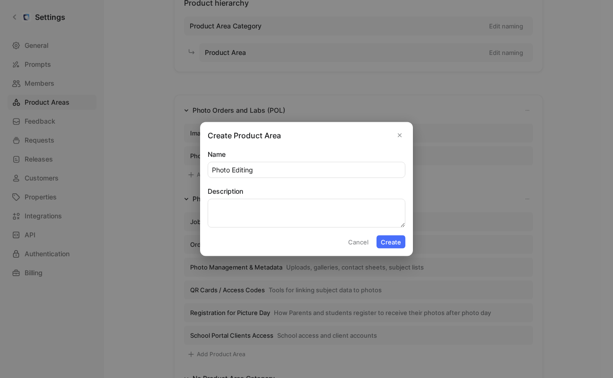
type input "Photo Editing"
click at [239, 220] on textarea "Description" at bounding box center [307, 213] width 198 height 29
paste textarea "Editing service integrations, QMate export"
type textarea "Editing service integrations, QMate export"
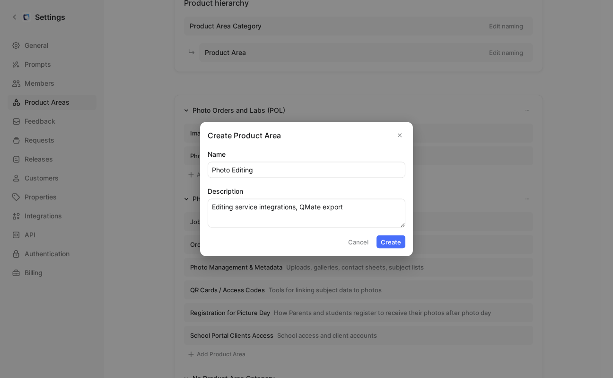
click at [382, 242] on button "Create" at bounding box center [391, 241] width 29 height 13
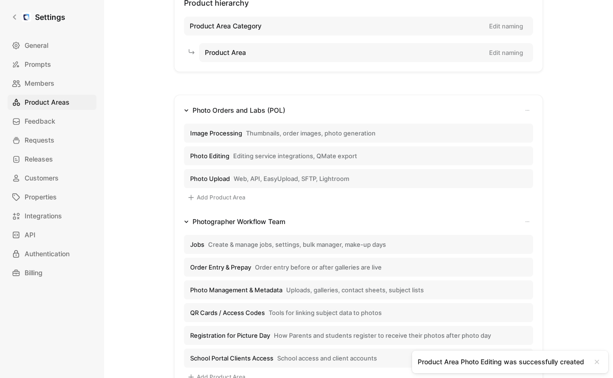
click at [228, 198] on button "Add Product Area" at bounding box center [216, 197] width 65 height 11
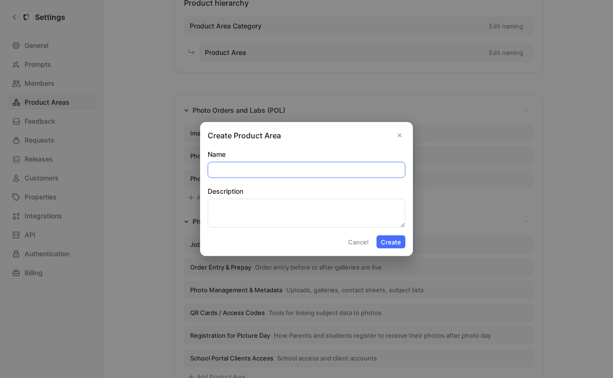
paste input "QR Recognition"
type input "QR Recognition"
click at [224, 206] on textarea "Description" at bounding box center [307, 213] width 198 height 29
paste textarea "Detecting codes in images"
type textarea "Detecting codes in images"
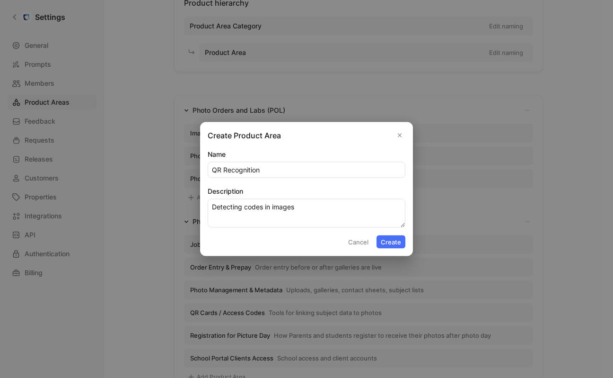
click at [390, 243] on button "Create" at bounding box center [391, 241] width 29 height 13
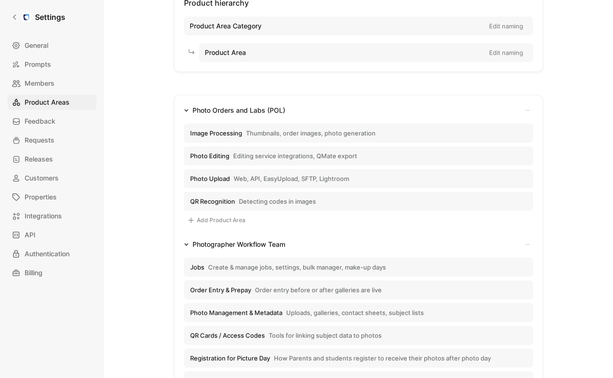
click at [207, 217] on button "Add Product Area" at bounding box center [216, 219] width 65 height 11
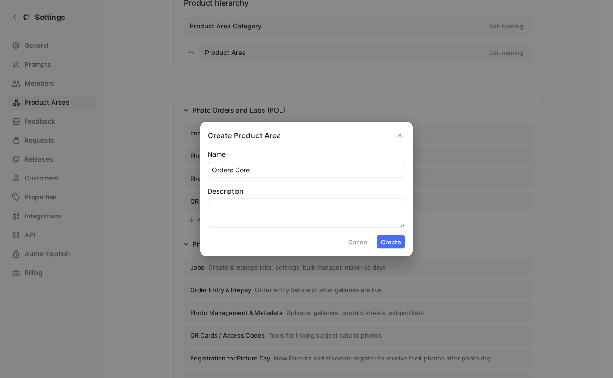
type input "Orders Core"
click at [233, 209] on textarea "Description" at bounding box center [307, 213] width 198 height 29
paste textarea "Processing, complaints, UI, backoffice"
click at [215, 207] on textarea "Processing, complaints, UI, backoffice" at bounding box center [307, 213] width 198 height 29
click at [316, 206] on textarea "Lab order processing, complaints, UI, backoffice" at bounding box center [307, 213] width 198 height 29
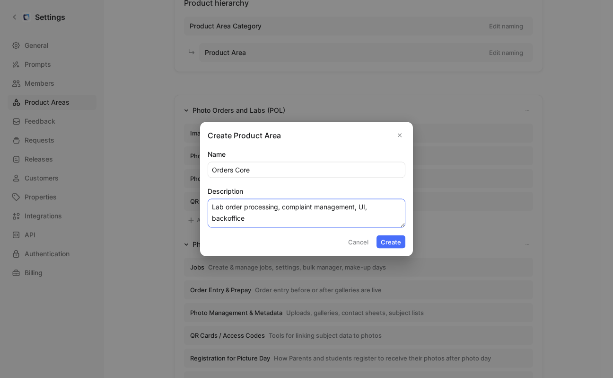
click at [245, 219] on textarea "Lab order processing, complaint management, UI, backoffice" at bounding box center [307, 213] width 198 height 29
type textarea "Lab order processing, complaint management, UI, backoffice"
click at [398, 240] on button "Create" at bounding box center [391, 241] width 29 height 13
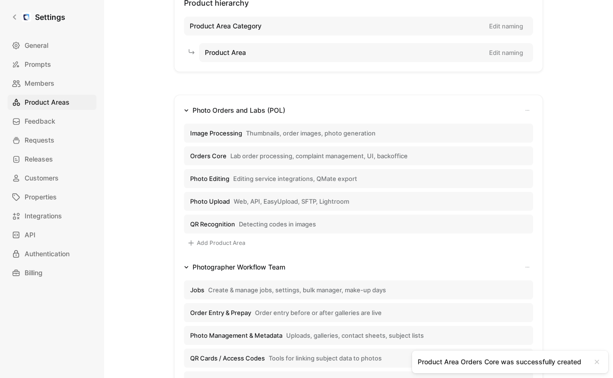
click at [211, 241] on button "Add Product Area" at bounding box center [216, 242] width 65 height 11
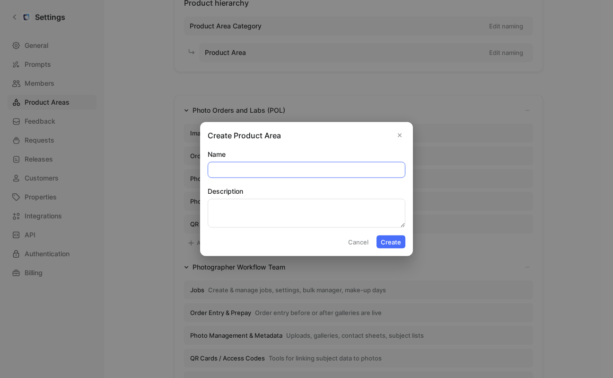
paste input "Labs"
type input "Labs"
click at [245, 210] on textarea "Description" at bounding box center [307, 213] width 198 height 29
paste textarea "Lab integrations, APIs, EasyProduction, zip service"
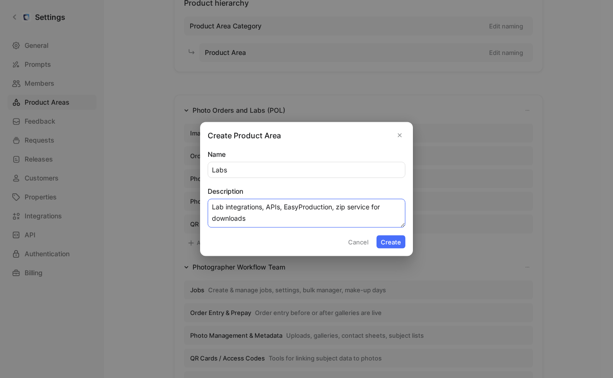
type textarea "Lab integrations, APIs, EasyProduction, zip service for downloads"
click at [398, 239] on button "Create" at bounding box center [391, 241] width 29 height 13
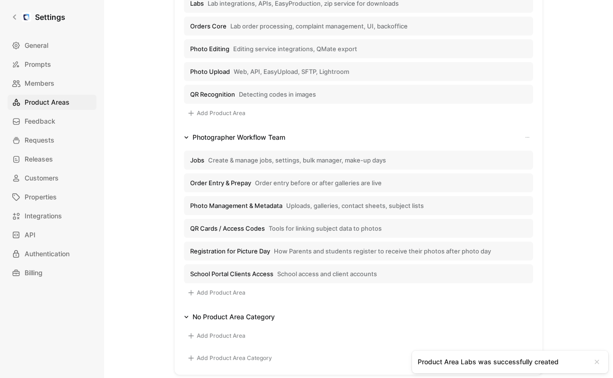
scroll to position [225, 0]
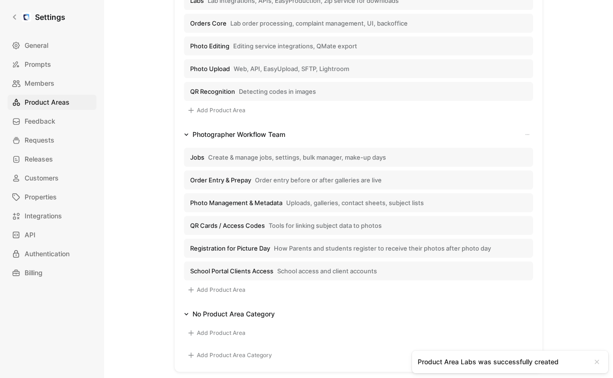
click at [250, 356] on button "Add Product Area Category" at bounding box center [229, 354] width 91 height 11
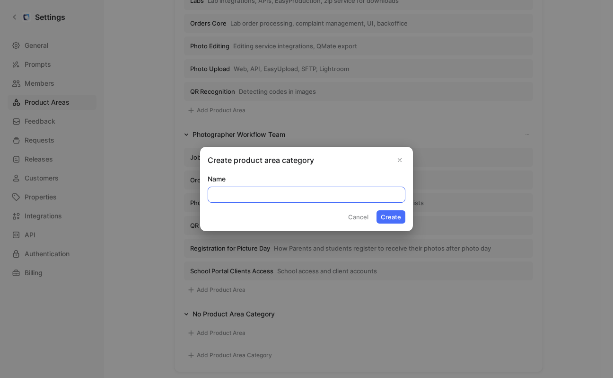
paste input "SHOP (Storefront)"
type input "SHOP (Storefront)"
click at [396, 213] on button "Create" at bounding box center [391, 216] width 29 height 13
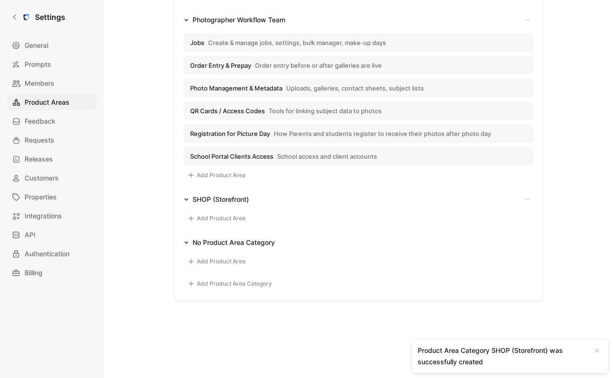
scroll to position [355, 0]
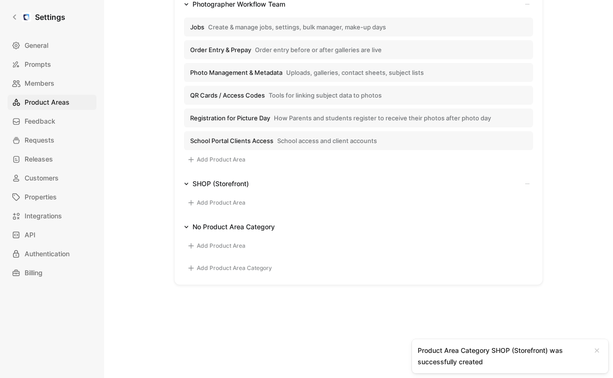
click at [219, 206] on button "Add Product Area" at bounding box center [216, 202] width 65 height 11
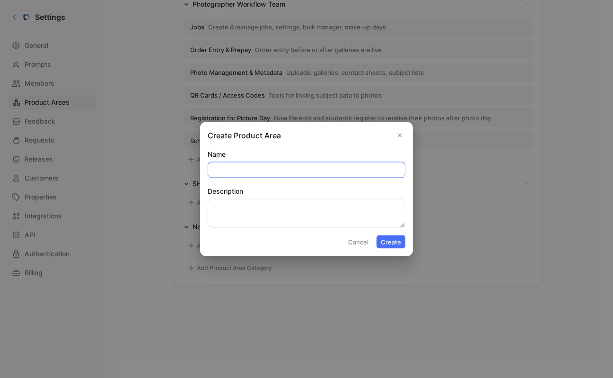
paste input "Shops"
type input "Shops"
click at [244, 201] on textarea "Description" at bounding box center [307, 213] width 198 height 29
paste textarea "Old/New Proofing Shop, Prepay, Prepay+"
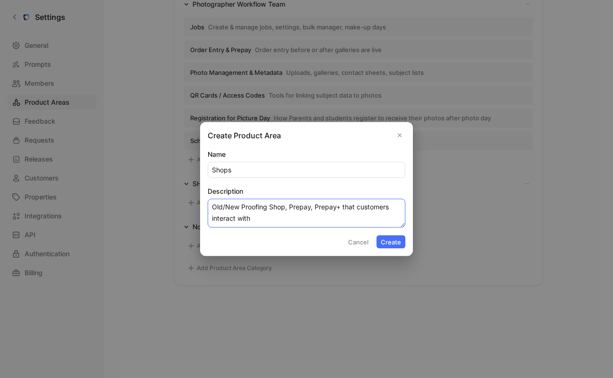
type textarea "Old/New Proofing Shop, Prepay, Prepay+ that customers interact with"
click at [402, 243] on button "Create" at bounding box center [391, 241] width 29 height 13
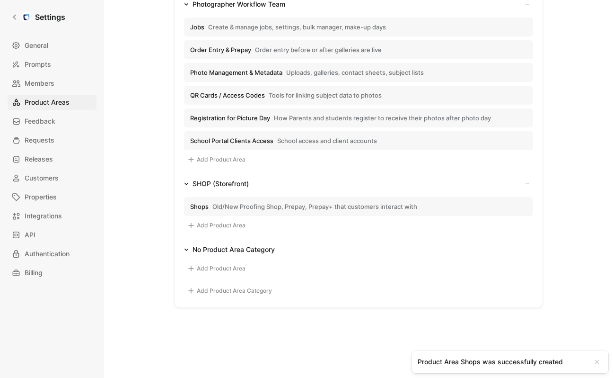
click at [231, 221] on button "Add Product Area" at bounding box center [216, 225] width 65 height 11
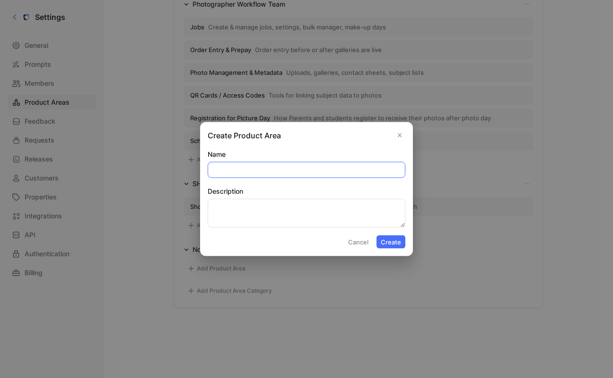
paste input "Shopper Experience"
type input "Shopper Experience"
click at [257, 217] on textarea "Description" at bounding box center [307, 213] width 198 height 29
paste textarea "Login, previewing, cropping, background, favorites, basket, upsells."
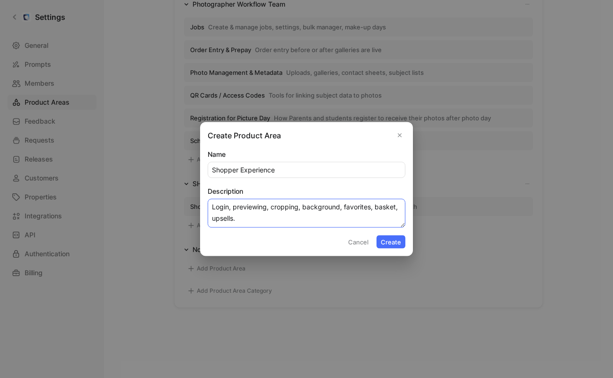
type textarea "Login, previewing, cropping, background, favorites, basket, upsells."
click at [397, 245] on button "Create" at bounding box center [391, 241] width 29 height 13
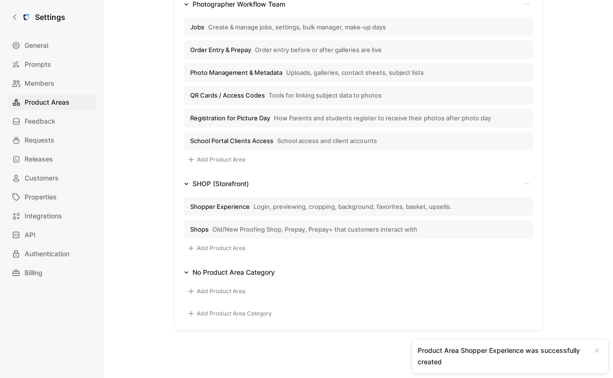
click at [210, 247] on button "Add Product Area" at bounding box center [216, 247] width 65 height 11
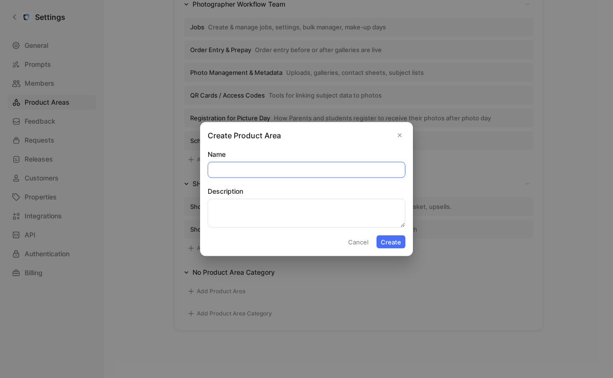
paste input "Customization"
type input "Customization"
click at [246, 219] on textarea "Description" at bounding box center [307, 213] width 198 height 29
paste textarea "Design, logos, domains, SEO, [GEOGRAPHIC_DATA], legal pages"
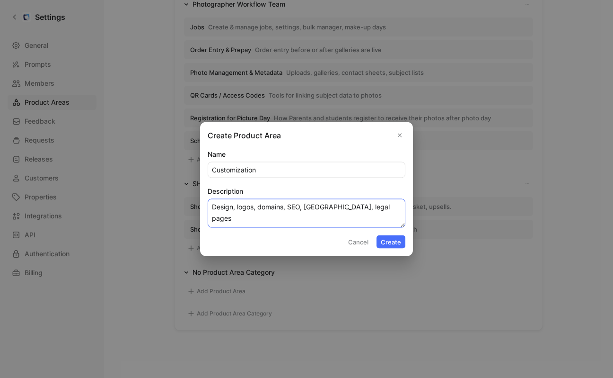
type textarea "Design, logos, domains, SEO, [GEOGRAPHIC_DATA], legal pages"
click at [214, 172] on input "Customization" at bounding box center [306, 169] width 197 height 15
type input "Shop Customization"
click at [251, 154] on label "Name" at bounding box center [307, 154] width 198 height 11
click at [251, 162] on input "Shop Customization" at bounding box center [306, 169] width 197 height 15
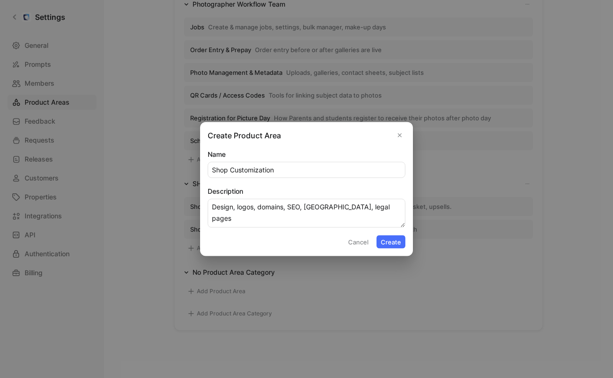
click at [386, 239] on button "Create" at bounding box center [391, 241] width 29 height 13
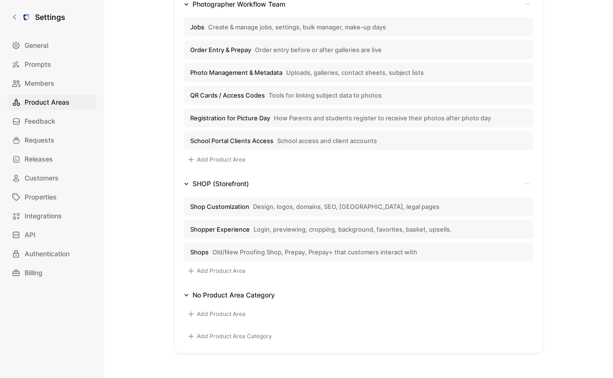
click at [230, 268] on button "Add Product Area" at bounding box center [216, 270] width 65 height 11
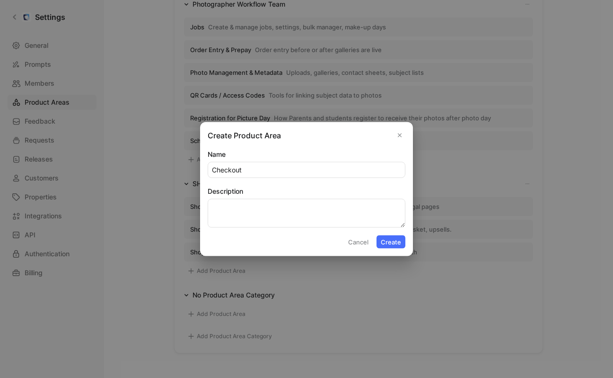
type input "Checkout"
click at [263, 205] on textarea "Description" at bounding box center [307, 213] width 198 height 29
paste textarea "Cart & payment handoff"
type textarea "Cart & payment handoff"
click at [389, 239] on button "Create" at bounding box center [391, 241] width 29 height 13
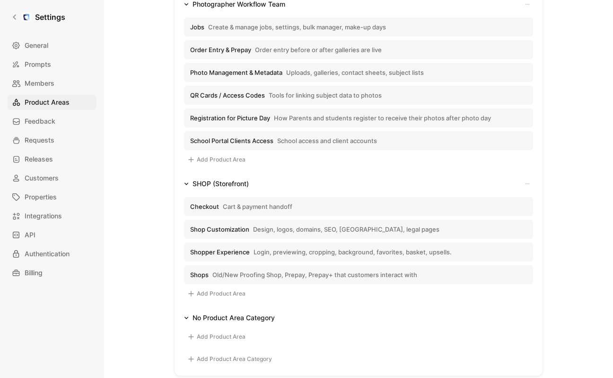
click at [208, 292] on button "Add Product Area" at bounding box center [216, 293] width 65 height 11
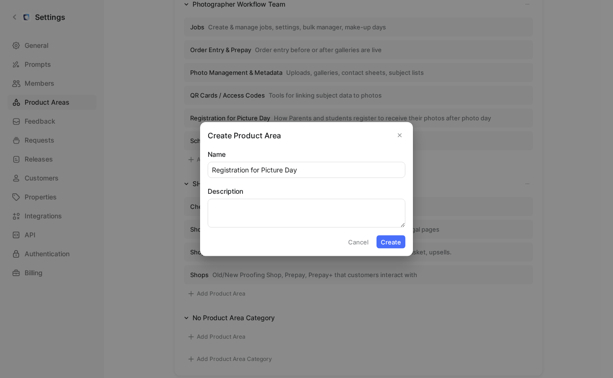
type input "Registration for Picture Day"
click at [221, 208] on textarea "Description" at bounding box center [307, 213] width 198 height 29
click at [308, 205] on textarea "How parents register themselvs for" at bounding box center [307, 213] width 198 height 29
click at [336, 207] on textarea "How parents register themselves for" at bounding box center [307, 213] width 198 height 29
type textarea "How parents register themselves for photo day"
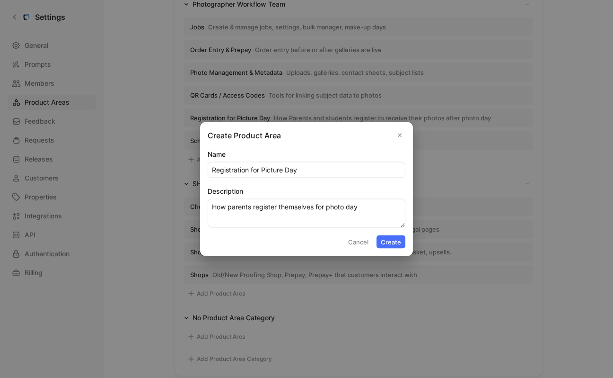
click at [385, 239] on button "Create" at bounding box center [391, 241] width 29 height 13
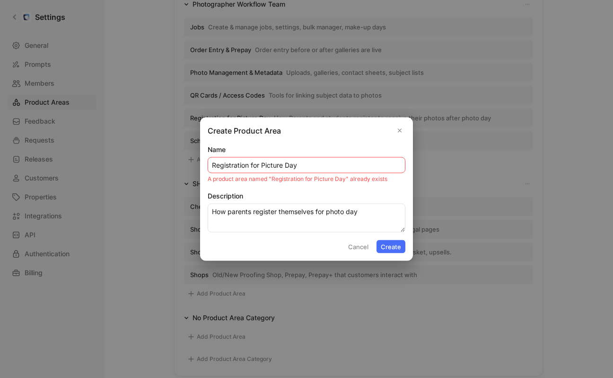
click at [397, 130] on icon "Close" at bounding box center [400, 130] width 7 height 7
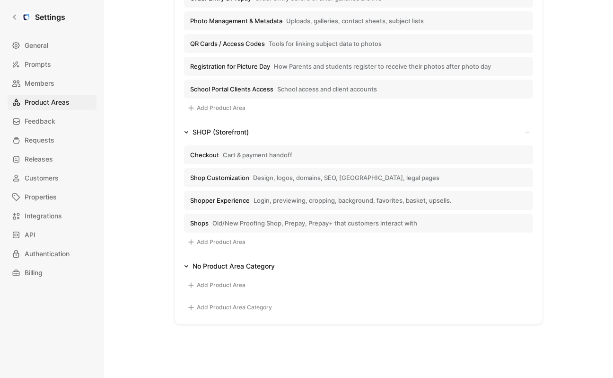
scroll to position [410, 0]
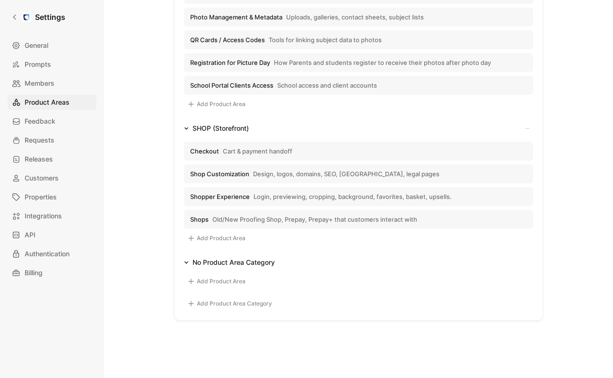
click at [245, 303] on button "Add Product Area Category" at bounding box center [229, 303] width 91 height 11
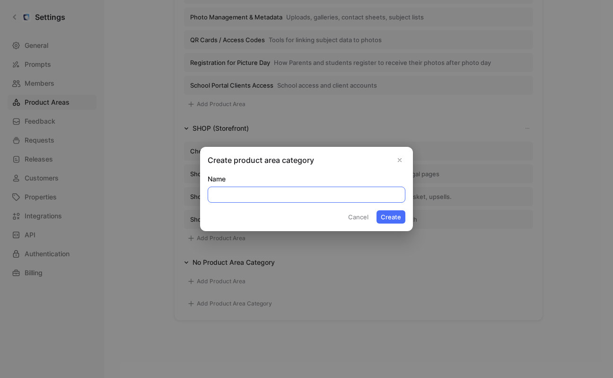
paste input "Sales Enablement"
type input "Sales Enablement"
click at [392, 214] on button "Create" at bounding box center [391, 216] width 29 height 13
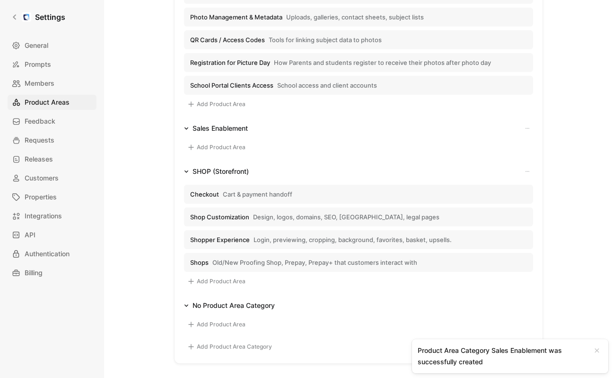
click at [224, 148] on button "Add Product Area" at bounding box center [216, 147] width 65 height 11
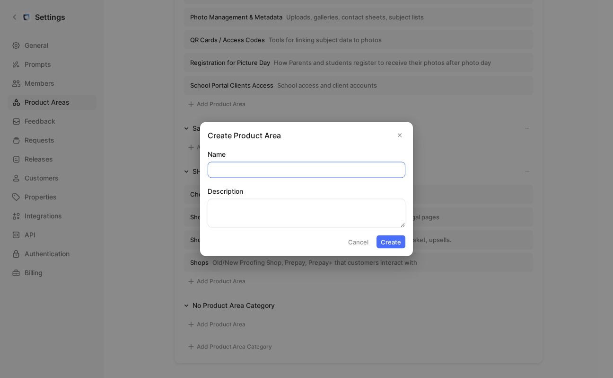
paste input "Price Profiles"
type input "Price Profiles"
click at [235, 211] on textarea "Description" at bounding box center [307, 213] width 198 height 29
paste textarea "Products, packages, assignments, minimums"
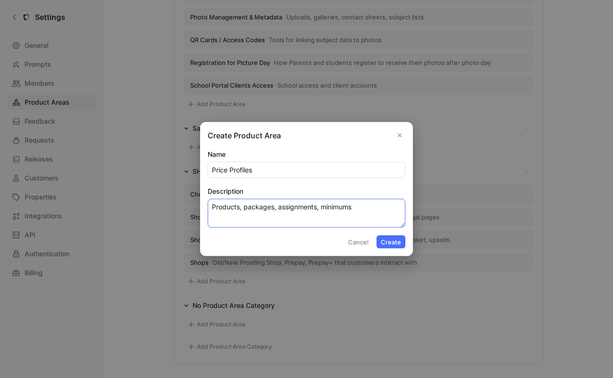
type textarea "Products, packages, assignments, minimums"
click at [390, 239] on button "Create" at bounding box center [391, 241] width 29 height 13
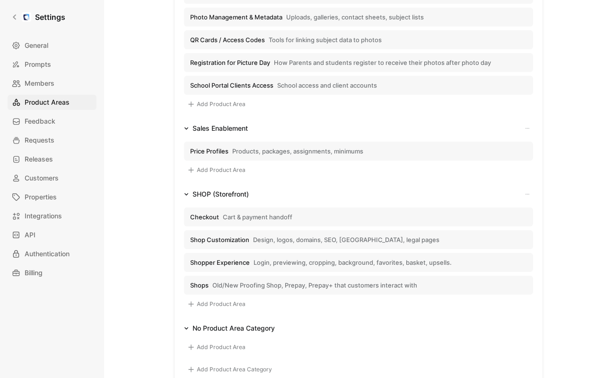
click at [234, 170] on button "Add Product Area" at bounding box center [216, 169] width 65 height 11
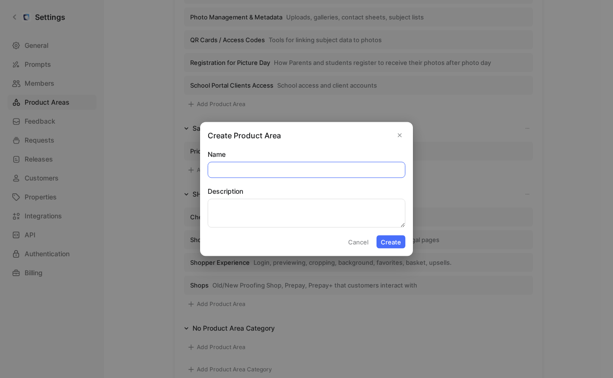
paste input "Coupons & Vouchers"
type input "Coupons & Vouchers"
click at [231, 207] on textarea "Description" at bounding box center [307, 213] width 198 height 29
paste textarea "Job-specific or custom discounts."
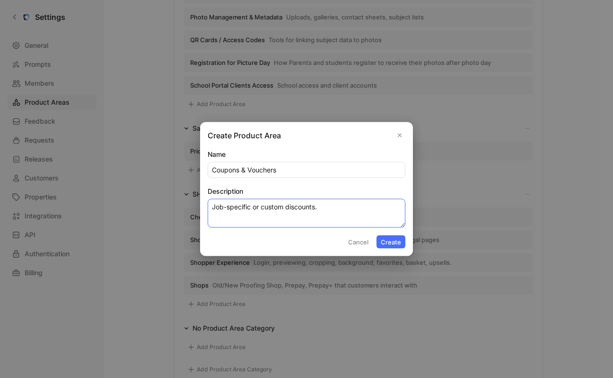
type textarea "Job-specific or custom discounts."
click at [384, 237] on button "Create" at bounding box center [391, 241] width 29 height 13
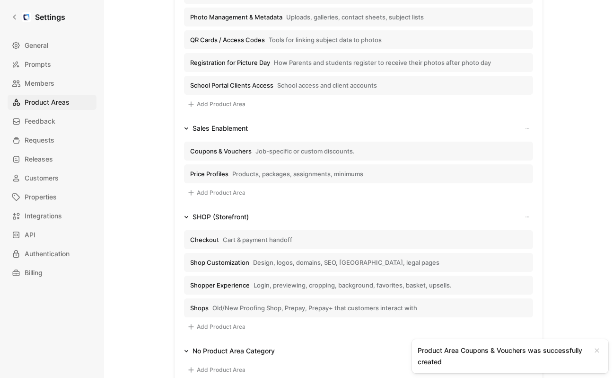
click at [227, 190] on button "Add Product Area" at bounding box center [216, 192] width 65 height 11
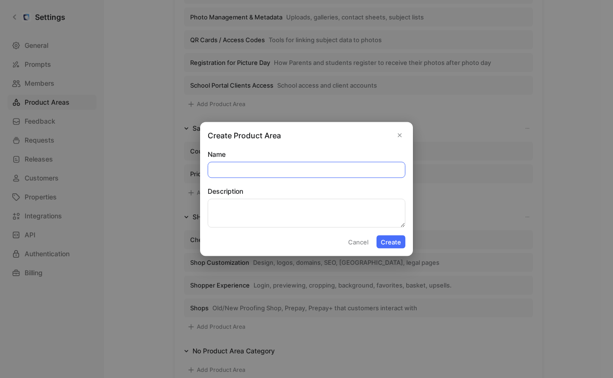
paste input "Communications"
type input "Communications"
click at [232, 215] on textarea "Description" at bounding box center [307, 213] width 198 height 29
paste textarea "SMS, email, newsletters, templates, targeting."
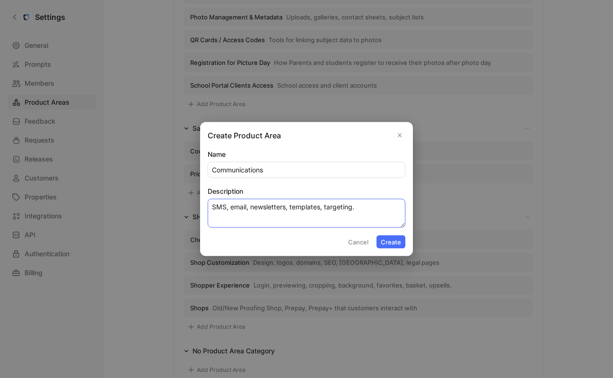
click at [213, 207] on textarea "SMS, email, newsletters, templates, targeting." at bounding box center [307, 213] width 198 height 29
click at [300, 204] on textarea "customer communications SMS, email, newsletters, templates, targeting." at bounding box center [307, 213] width 198 height 29
click at [297, 207] on textarea "customer communications SMS, email, newsletters, templates, targeting." at bounding box center [307, 213] width 198 height 29
type textarea "customer communications via SMS, email, newsletters, templates, targeting."
click at [387, 237] on button "Create" at bounding box center [391, 241] width 29 height 13
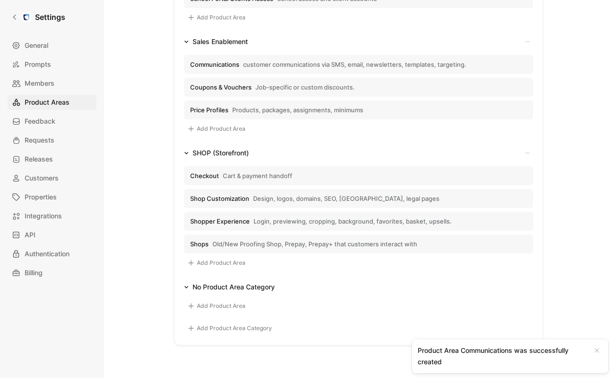
scroll to position [524, 0]
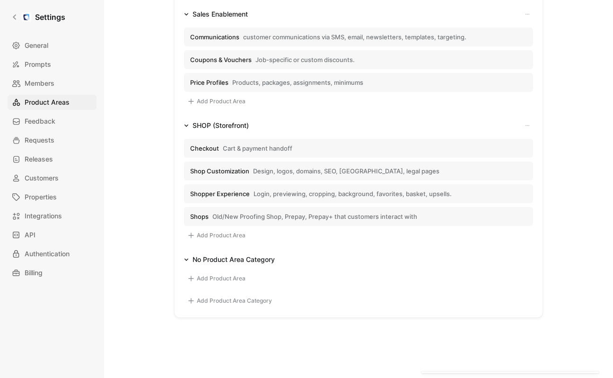
click at [213, 298] on button "Add Product Area Category" at bounding box center [229, 300] width 91 height 11
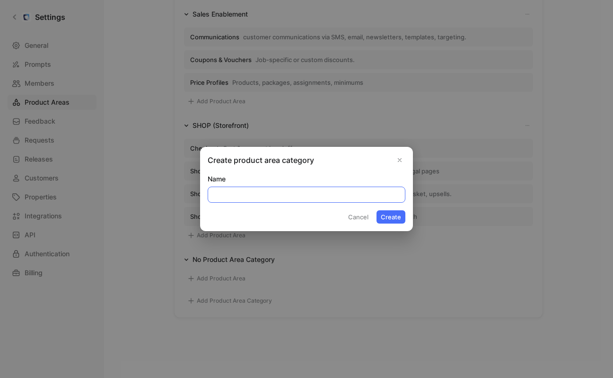
paste input "Growth"
type input "Growth"
click at [387, 215] on button "Create" at bounding box center [391, 216] width 29 height 13
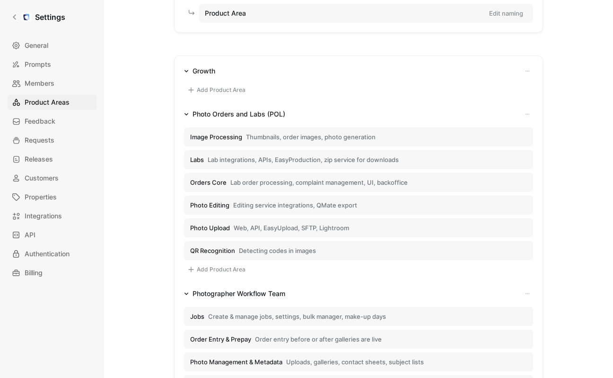
scroll to position [101, 0]
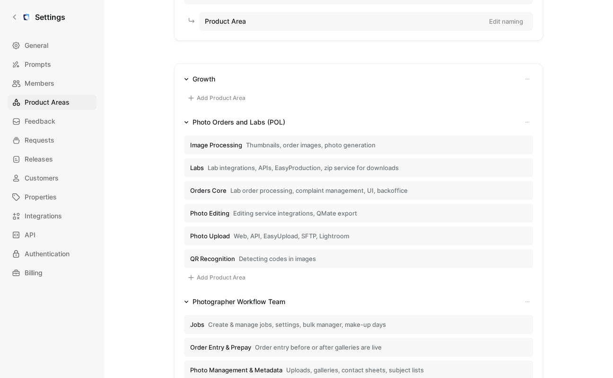
click at [228, 97] on button "Add Product Area" at bounding box center [216, 97] width 65 height 11
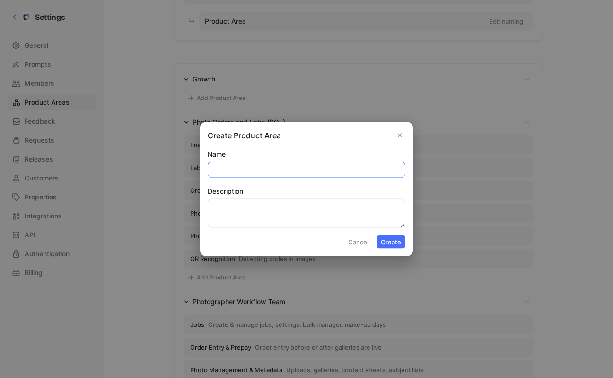
paste input "Signup & Login"
type input "Signup & Login"
click at [258, 213] on textarea "Description" at bounding box center [307, 213] width 198 height 29
paste textarea "Authentication flows."
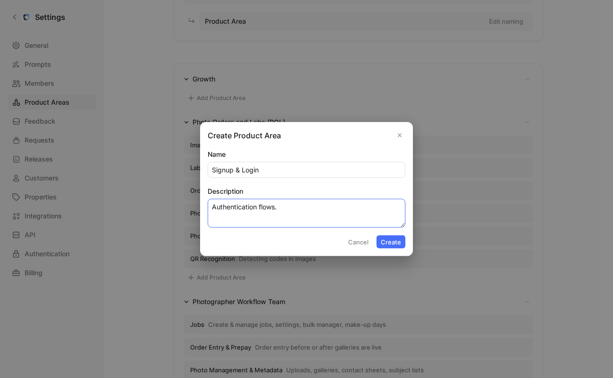
type textarea "Authentication flows."
click at [384, 239] on button "Create" at bounding box center [391, 241] width 29 height 13
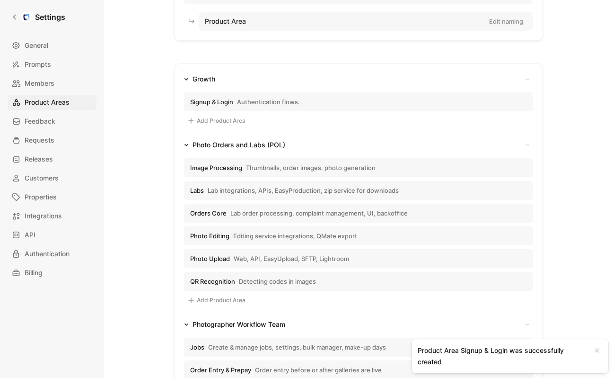
click at [228, 120] on button "Add Product Area" at bounding box center [216, 120] width 65 height 11
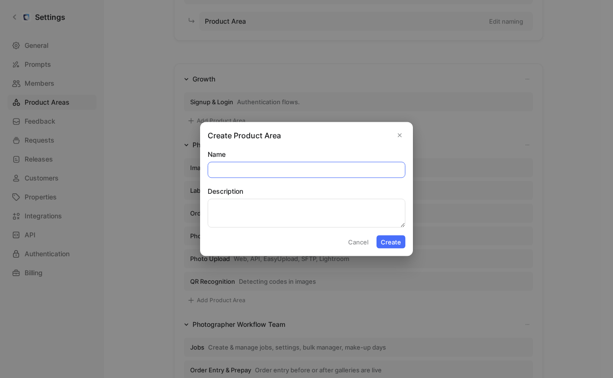
paste input "Onboarding / Dashboard"
type input "Onboarding / Dashboard"
click at [229, 211] on textarea "Description" at bounding box center [307, 213] width 198 height 29
paste textarea "Day-zero setup & navigation."
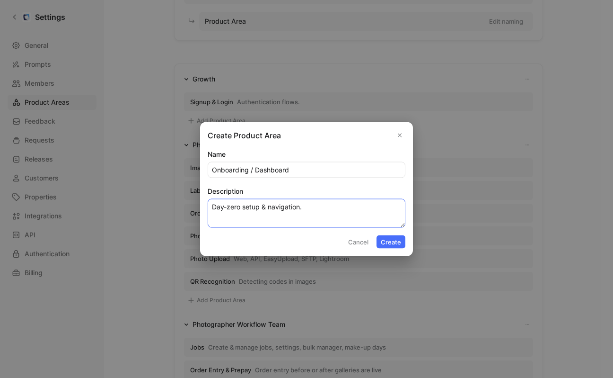
type textarea "Day-zero setup & navigation."
click at [389, 241] on button "Create" at bounding box center [391, 241] width 29 height 13
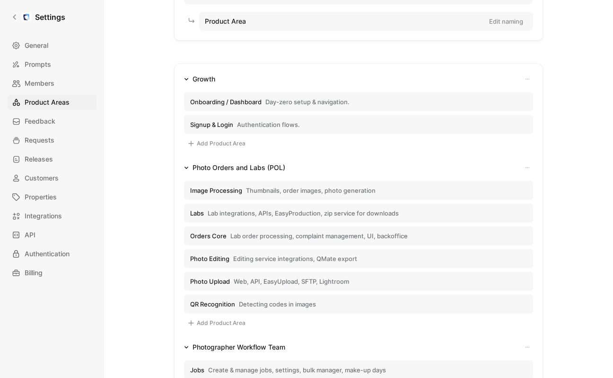
click at [209, 140] on button "Add Product Area" at bounding box center [216, 143] width 65 height 11
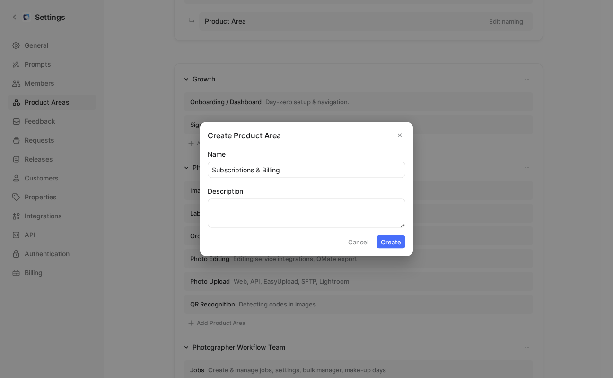
type input "Subscriptions & Billing"
click at [242, 213] on textarea "Description" at bounding box center [307, 213] width 198 height 29
paste textarea "Plan lifecycle, upgrades/downgrades."
type textarea "Plan lifecycle, upgrades/downgrades."
click at [382, 239] on button "Create" at bounding box center [391, 241] width 29 height 13
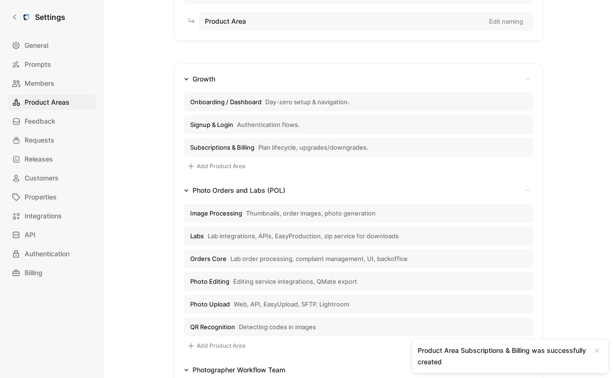
click at [223, 164] on button "Add Product Area" at bounding box center [216, 165] width 65 height 11
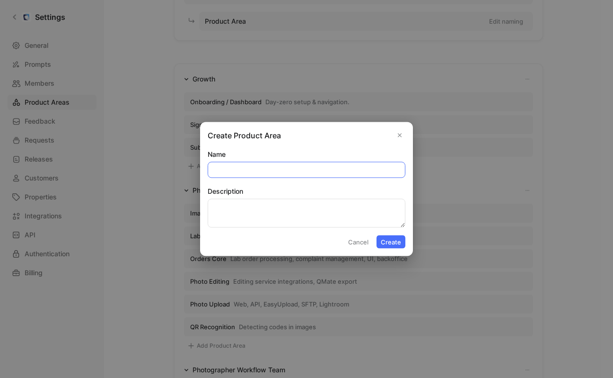
paste input "Affiliates & Marketing Ops"
type input "Affiliates & Marketing Ops"
click at [226, 208] on textarea "Description" at bounding box center [307, 213] width 198 height 29
paste textarea "Referrals, HubSpot, Intercom, Freshdesk, Aircall, etc"
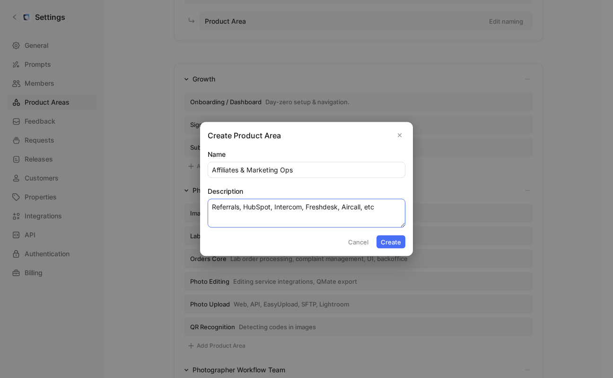
type textarea "Referrals, HubSpot, Intercom, Freshdesk, Aircall, etc"
click at [390, 241] on button "Create" at bounding box center [391, 241] width 29 height 13
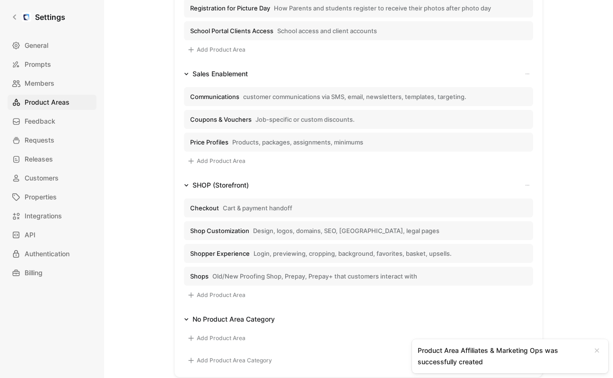
scroll to position [690, 0]
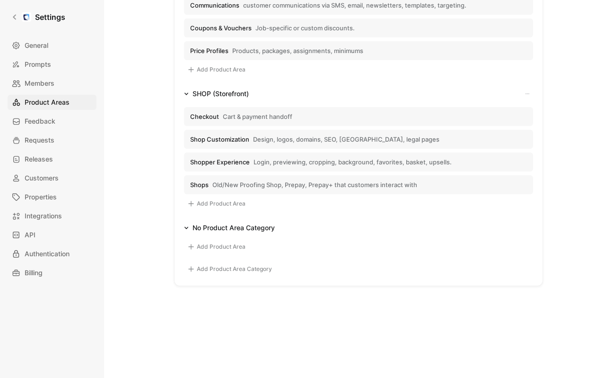
click at [257, 272] on button "Add Product Area Category" at bounding box center [229, 268] width 91 height 11
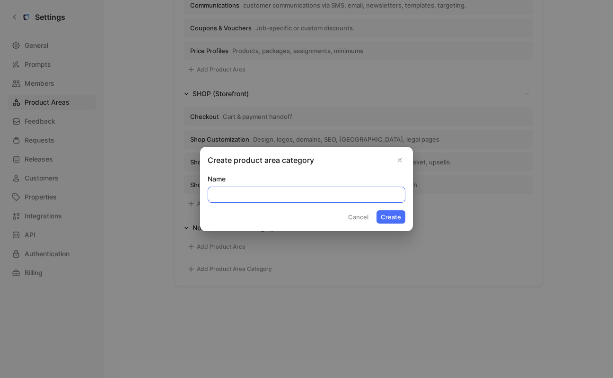
paste input "Finance"
type input "Finance"
click at [398, 220] on button "Create" at bounding box center [391, 216] width 29 height 13
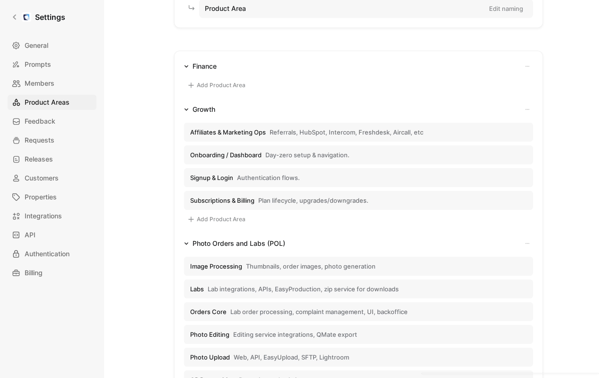
scroll to position [111, 0]
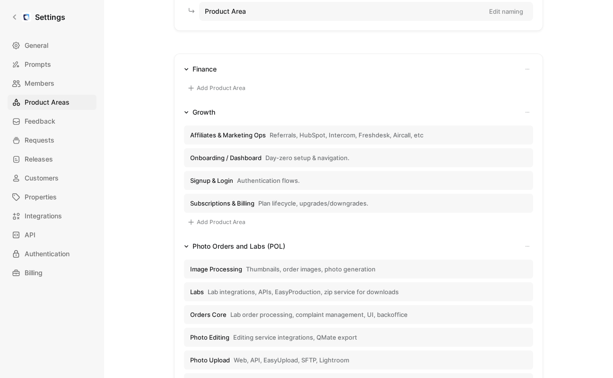
click at [228, 90] on button "Add Product Area" at bounding box center [216, 87] width 65 height 11
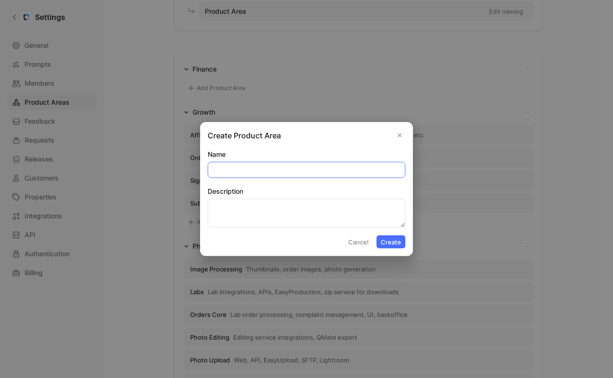
paste input "Invoices & Taxes"
type input "Invoices & Taxes"
click at [236, 208] on textarea "Description" at bounding box center [307, 213] width 198 height 29
paste textarea "Settings, printing, tax bundles."
type textarea "Settings, printing, tax bundles."
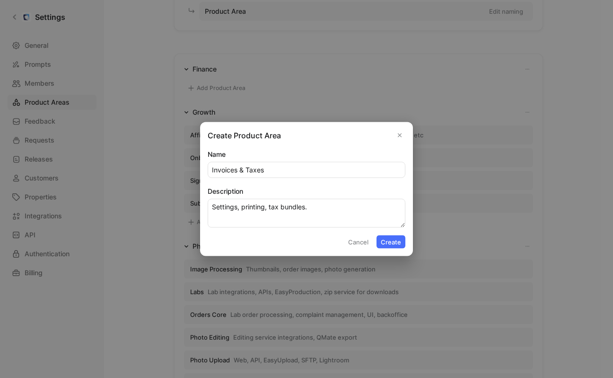
click at [388, 238] on button "Create" at bounding box center [391, 241] width 29 height 13
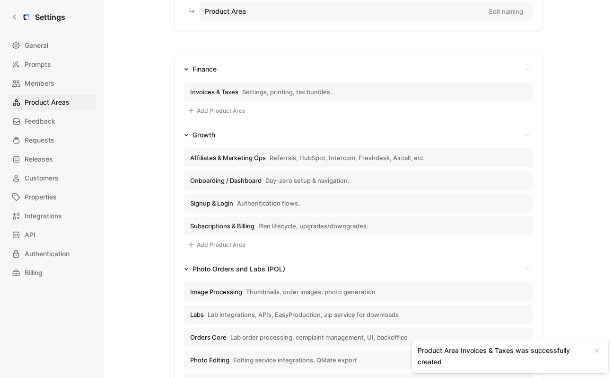
click at [226, 111] on button "Add Product Area" at bounding box center [216, 110] width 65 height 11
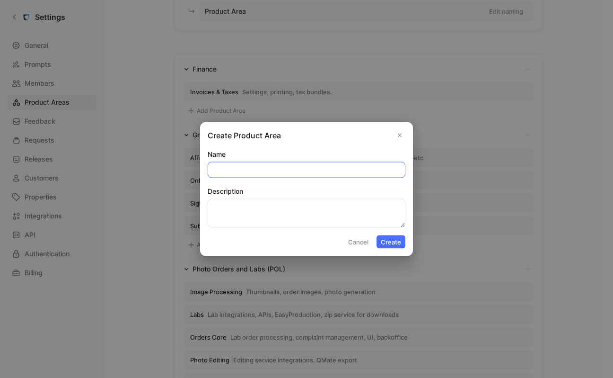
paste input "Payments & Payouts"
type input "Payments & Payouts"
click at [267, 205] on textarea "Description" at bounding box center [307, 213] width 198 height 29
paste textarea "Balances, bank/credit card admin, payouts."
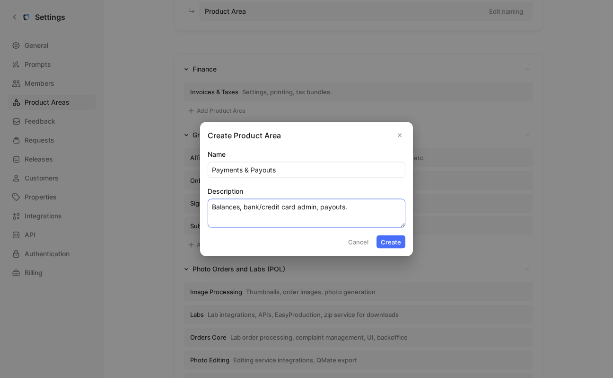
type textarea "Balances, bank/credit card admin, payouts."
click at [393, 239] on button "Create" at bounding box center [391, 241] width 29 height 13
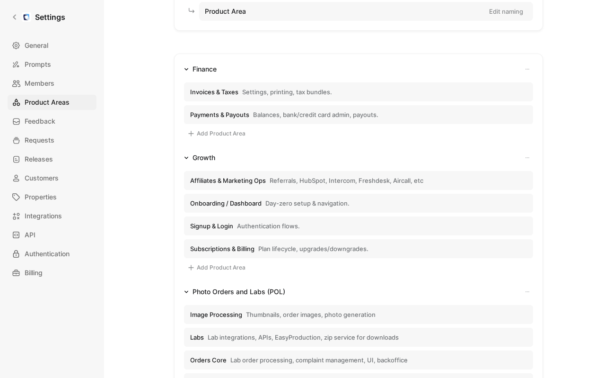
click at [207, 133] on button "Add Product Area" at bounding box center [216, 133] width 65 height 11
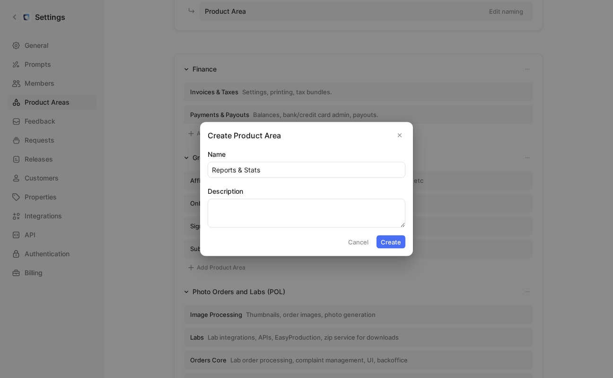
type input "Reports & Stats"
click at [226, 207] on textarea "Description" at bounding box center [307, 213] width 198 height 29
paste textarea "Product/revenue statistics, reconciliation, exports."
type textarea "Product/revenue statistics, reconciliation, exports."
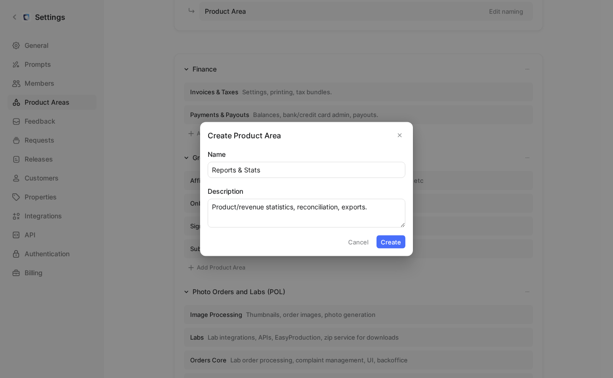
click at [400, 241] on button "Create" at bounding box center [391, 241] width 29 height 13
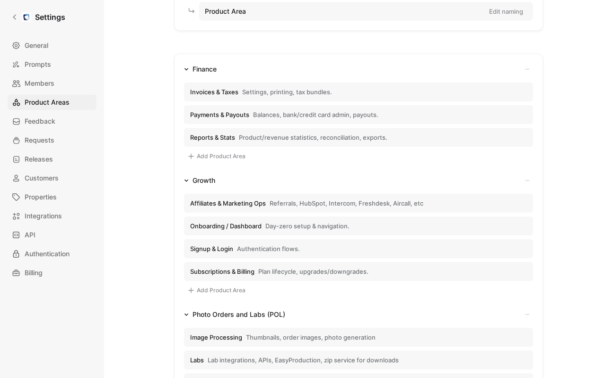
click at [210, 155] on button "Add Product Area" at bounding box center [216, 156] width 65 height 11
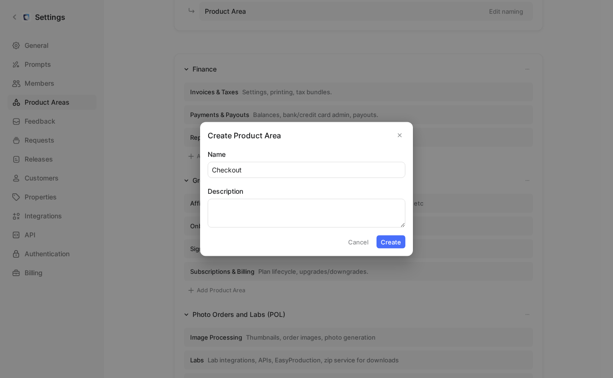
type input "Checkout"
click at [227, 215] on textarea "Description" at bounding box center [307, 213] width 198 height 29
type textarea "Customer checkout and payment processing."
click at [392, 237] on button "Create" at bounding box center [391, 241] width 29 height 13
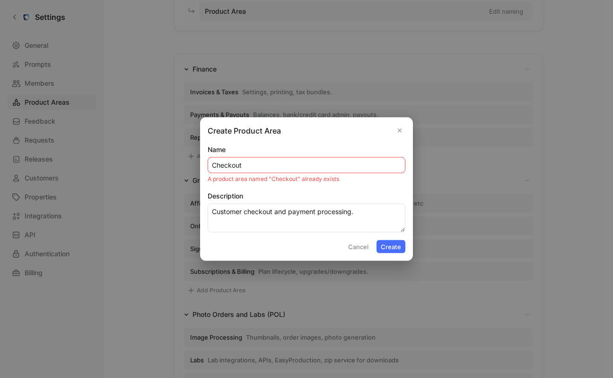
click at [351, 245] on button "Cancel" at bounding box center [358, 246] width 29 height 13
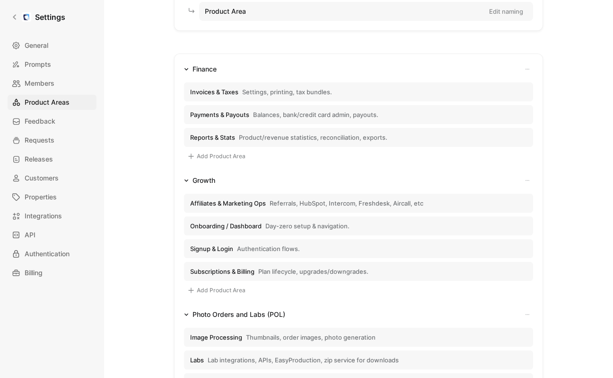
scroll to position [0, 0]
